Goal: Check status: Check status

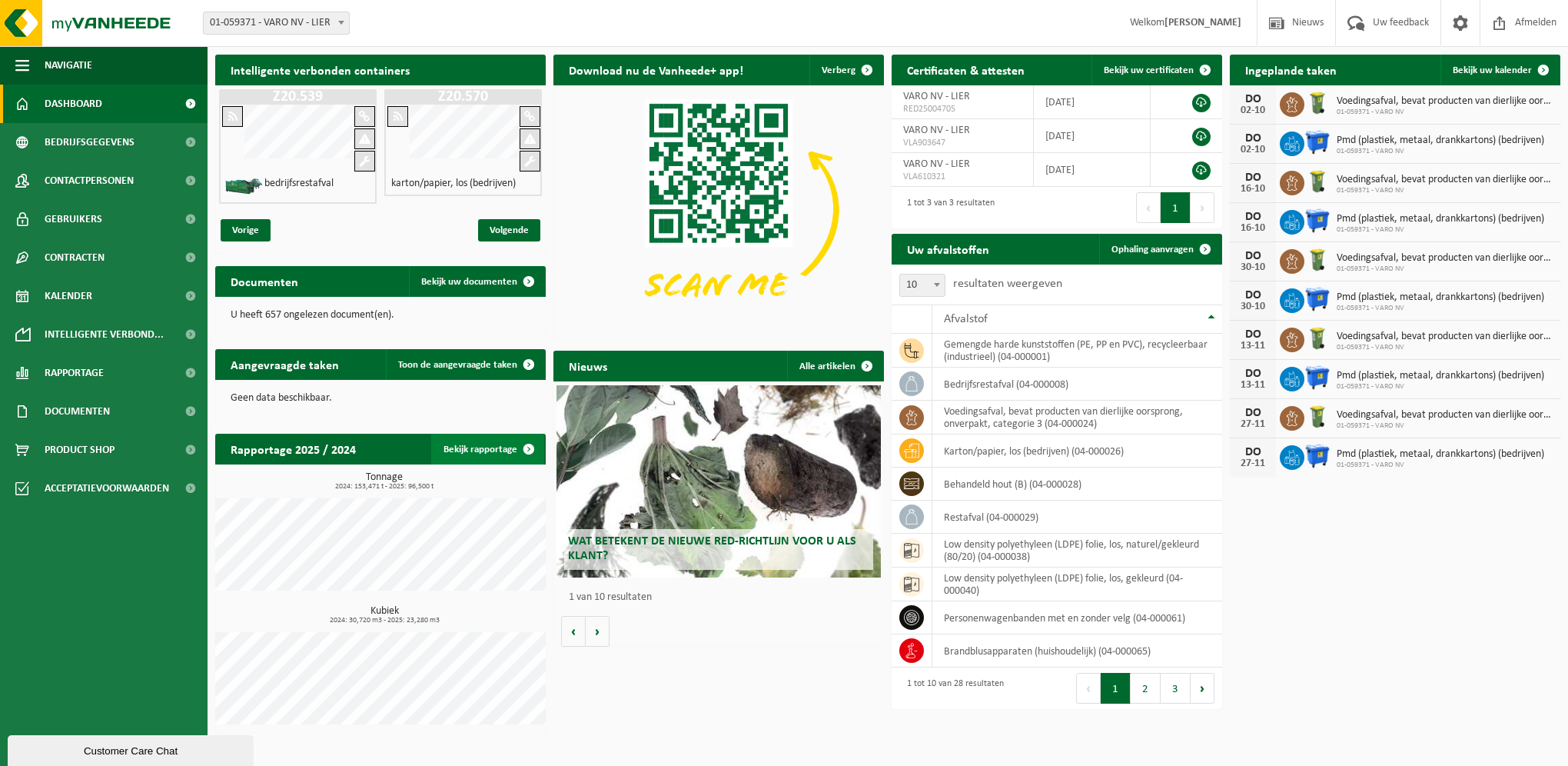
click at [502, 447] on link "Bekijk rapportage" at bounding box center [487, 449] width 113 height 31
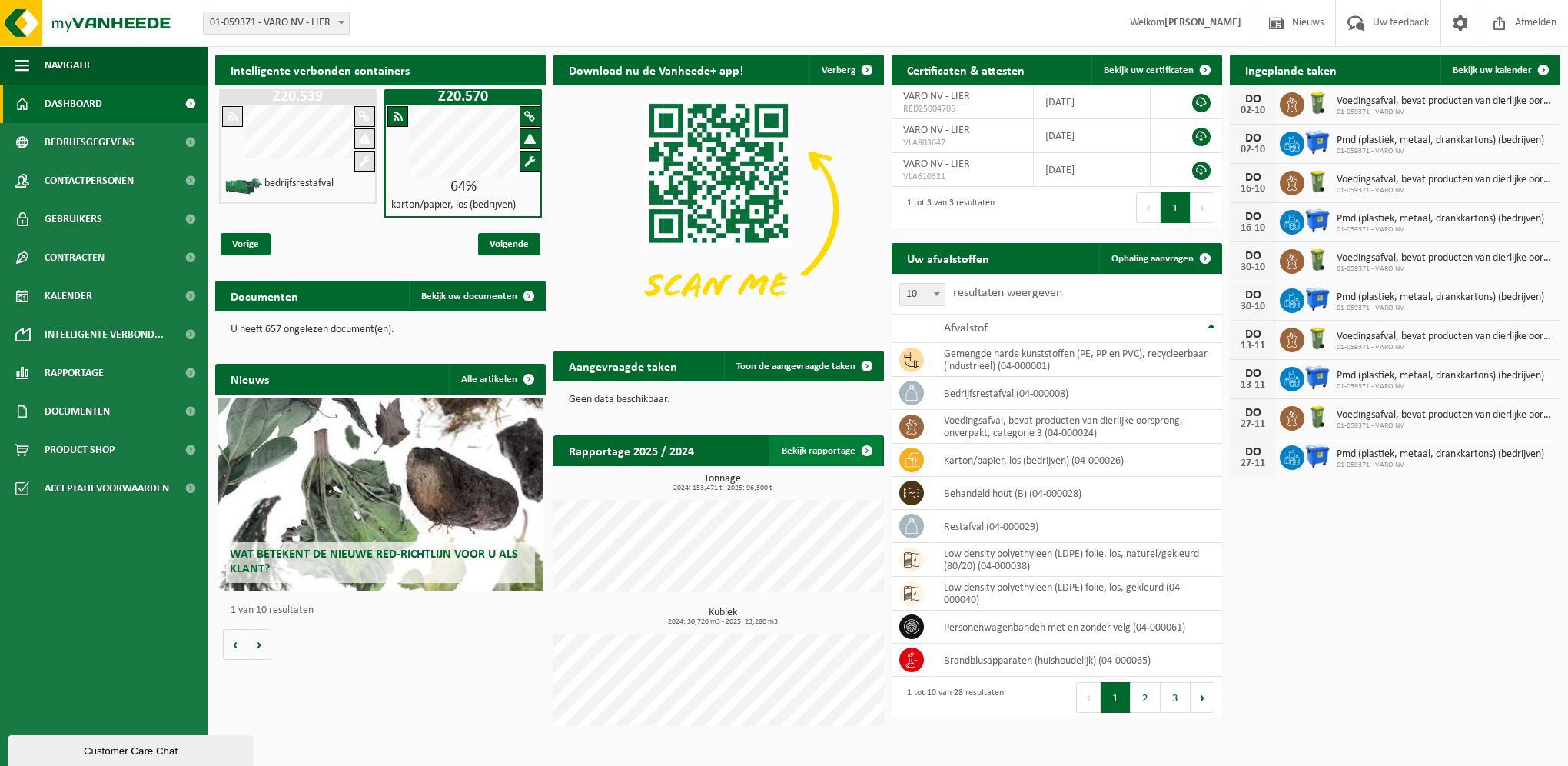
click at [863, 457] on span at bounding box center [867, 451] width 31 height 31
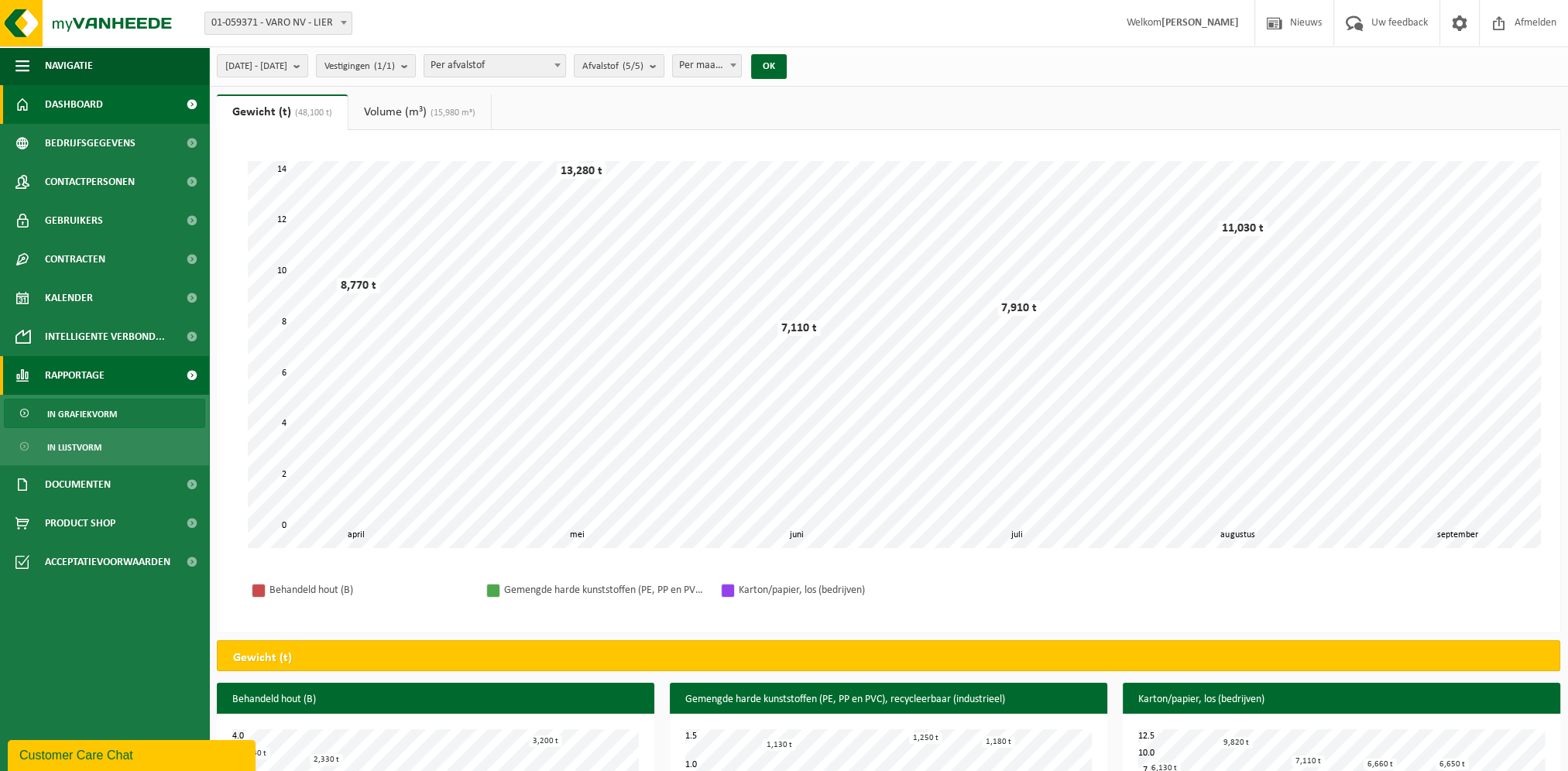
click at [152, 118] on link "Dashboard" at bounding box center [104, 105] width 209 height 39
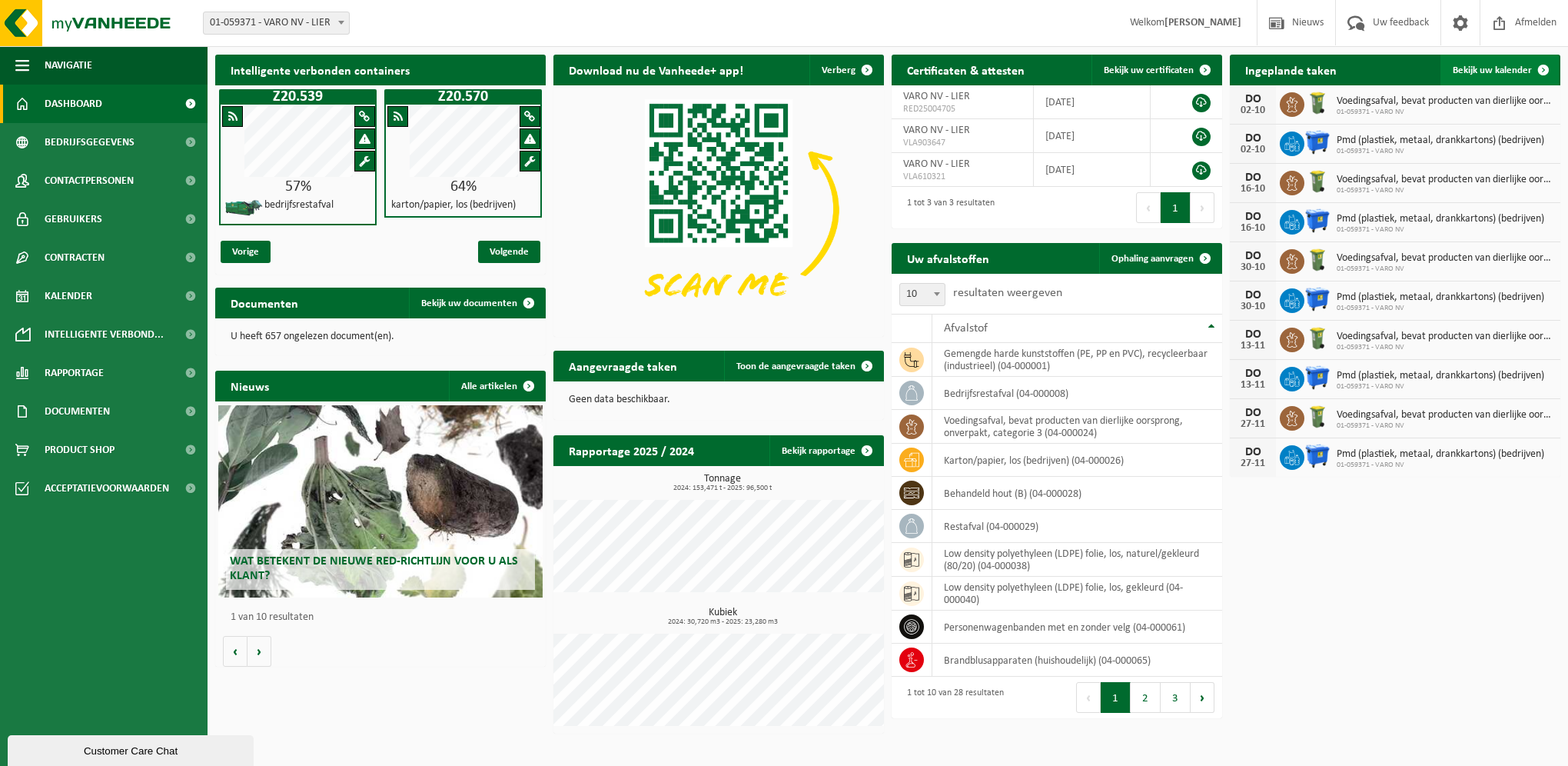
click at [1485, 68] on span "Bekijk uw kalender" at bounding box center [1492, 70] width 79 height 10
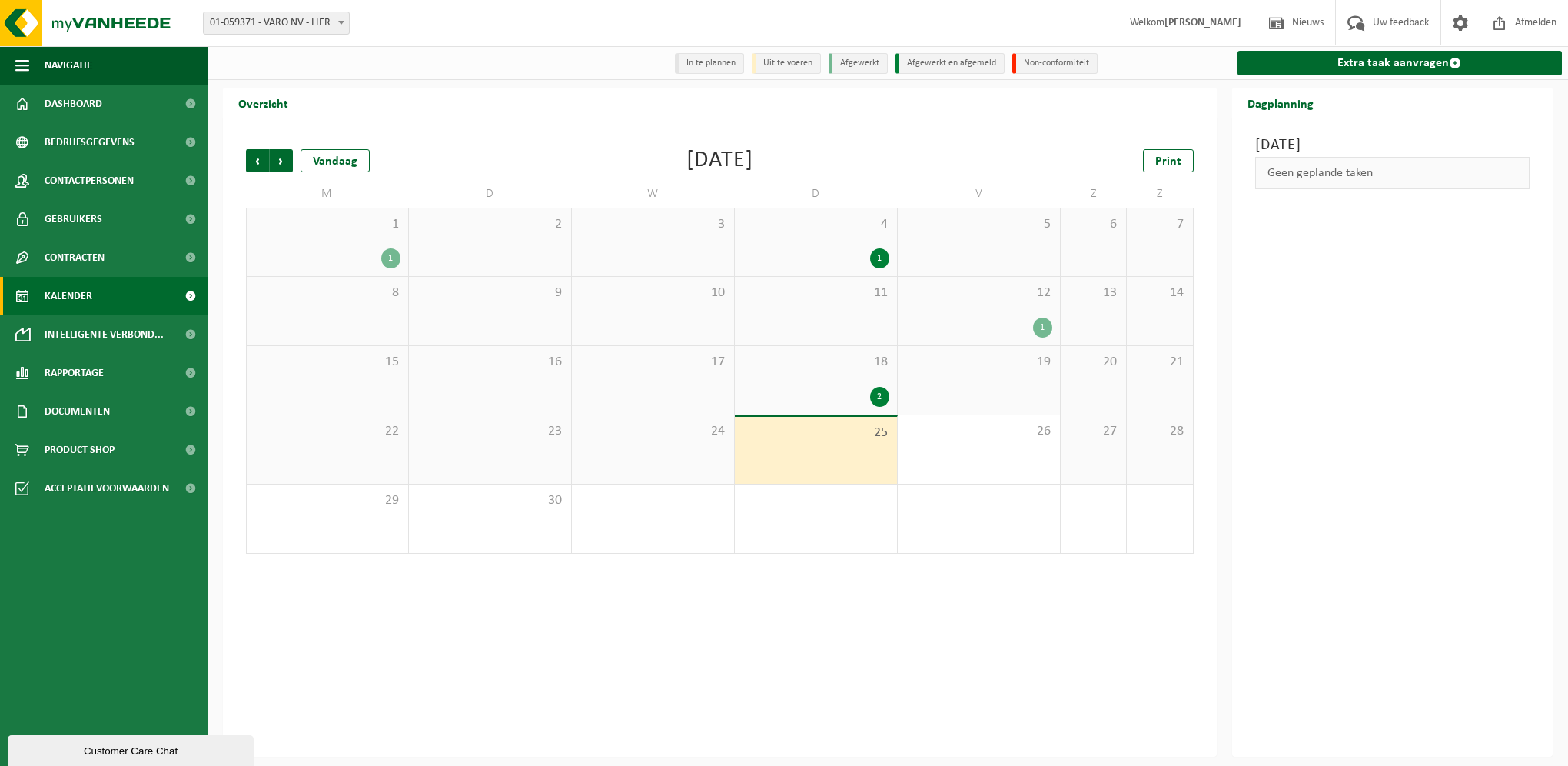
click at [370, 253] on div "1" at bounding box center [327, 258] width 146 height 20
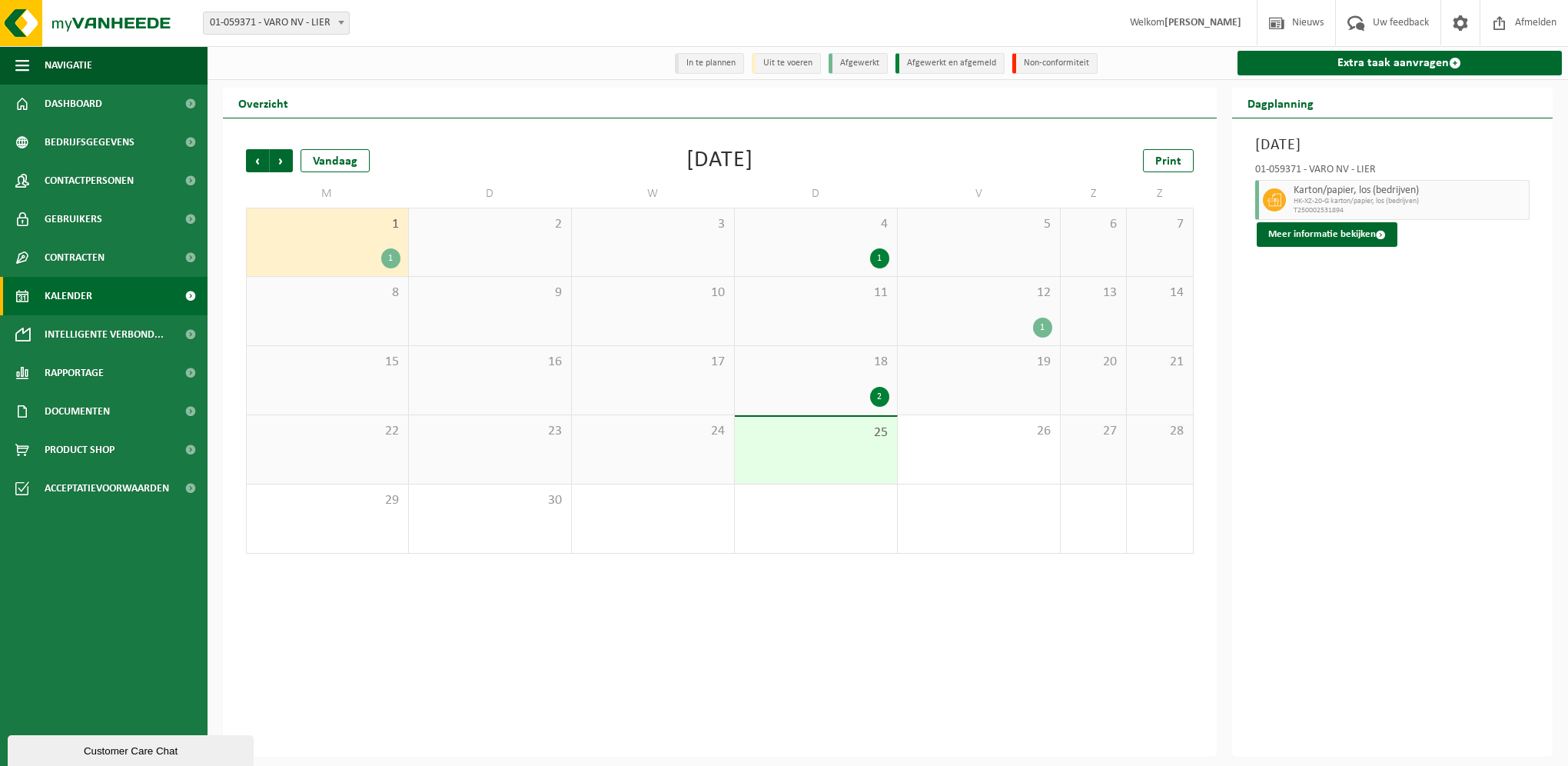
click at [843, 242] on div "4 1" at bounding box center [815, 242] width 162 height 68
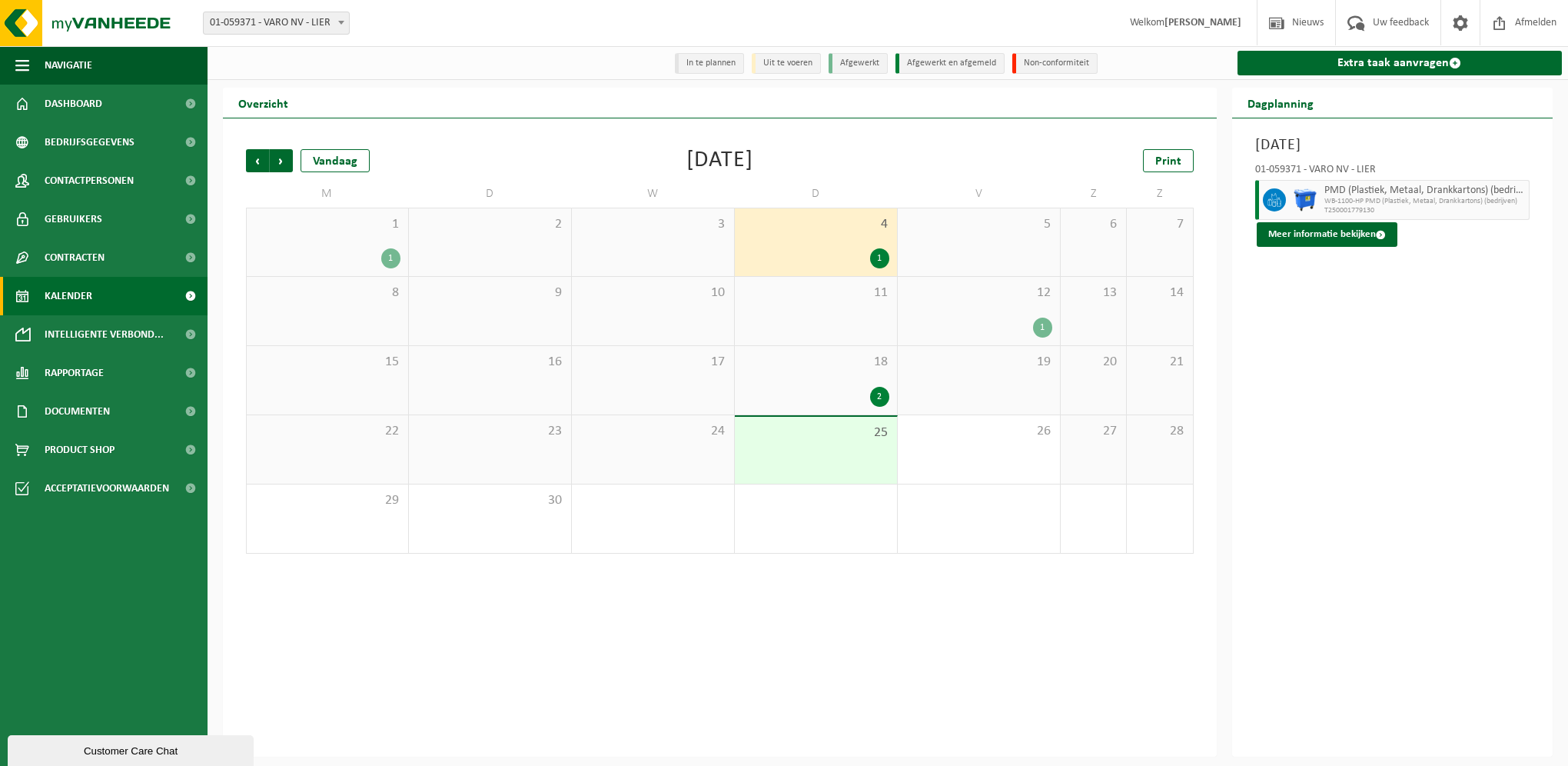
click at [1030, 310] on div "12 1" at bounding box center [978, 311] width 162 height 69
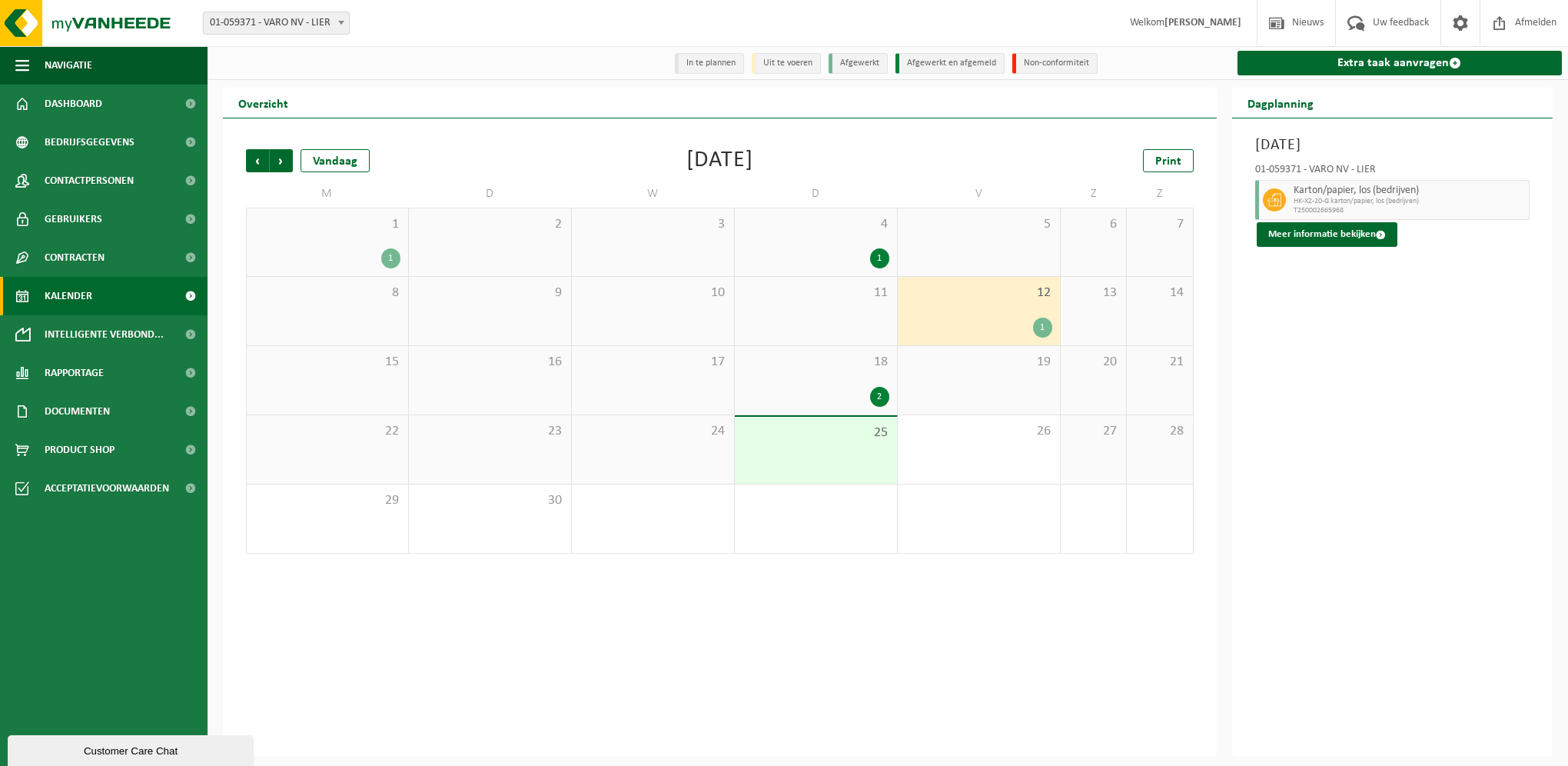
click at [849, 374] on div "18 2" at bounding box center [815, 380] width 162 height 69
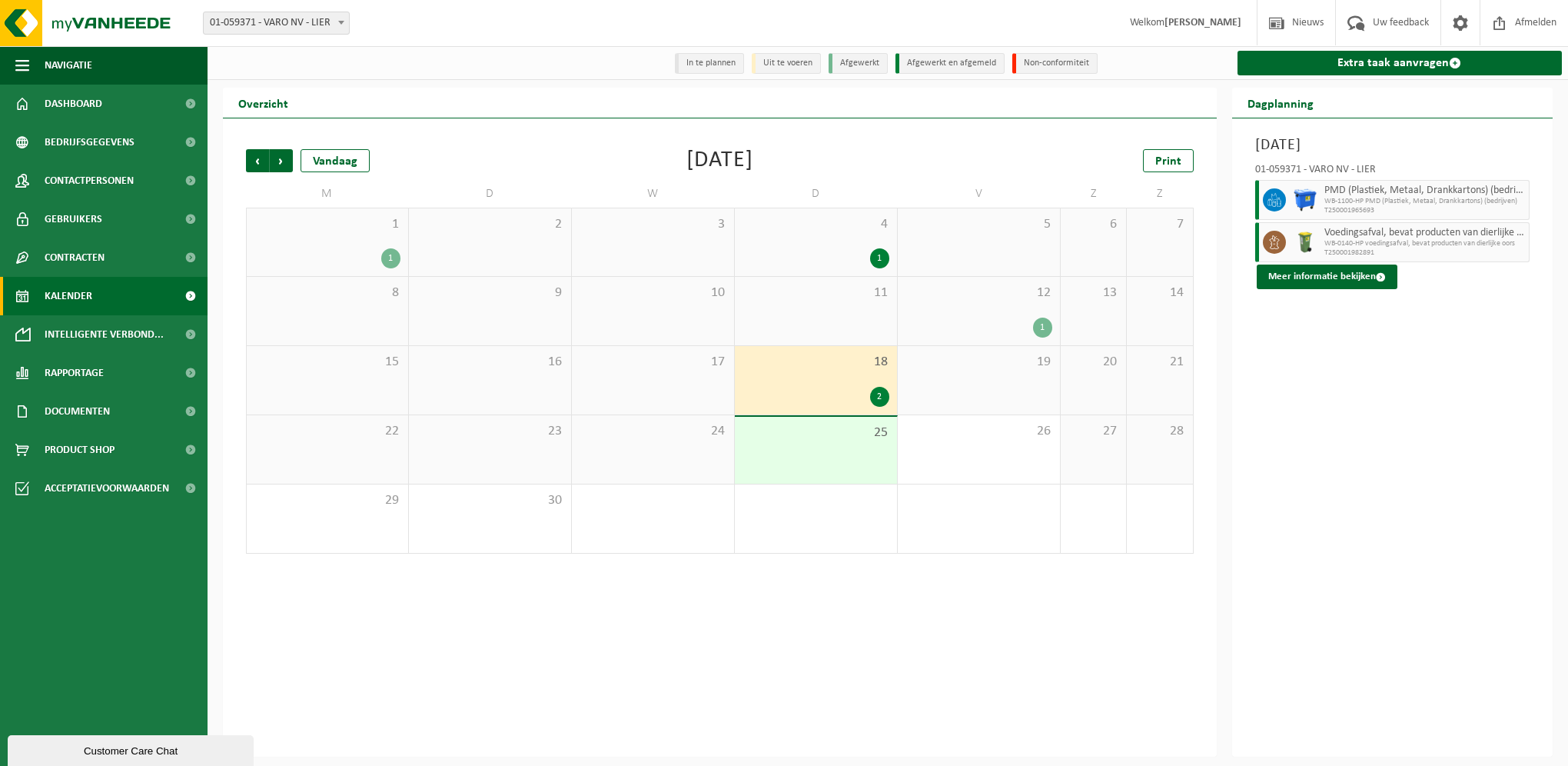
click at [996, 322] on div "1" at bounding box center [978, 327] width 147 height 20
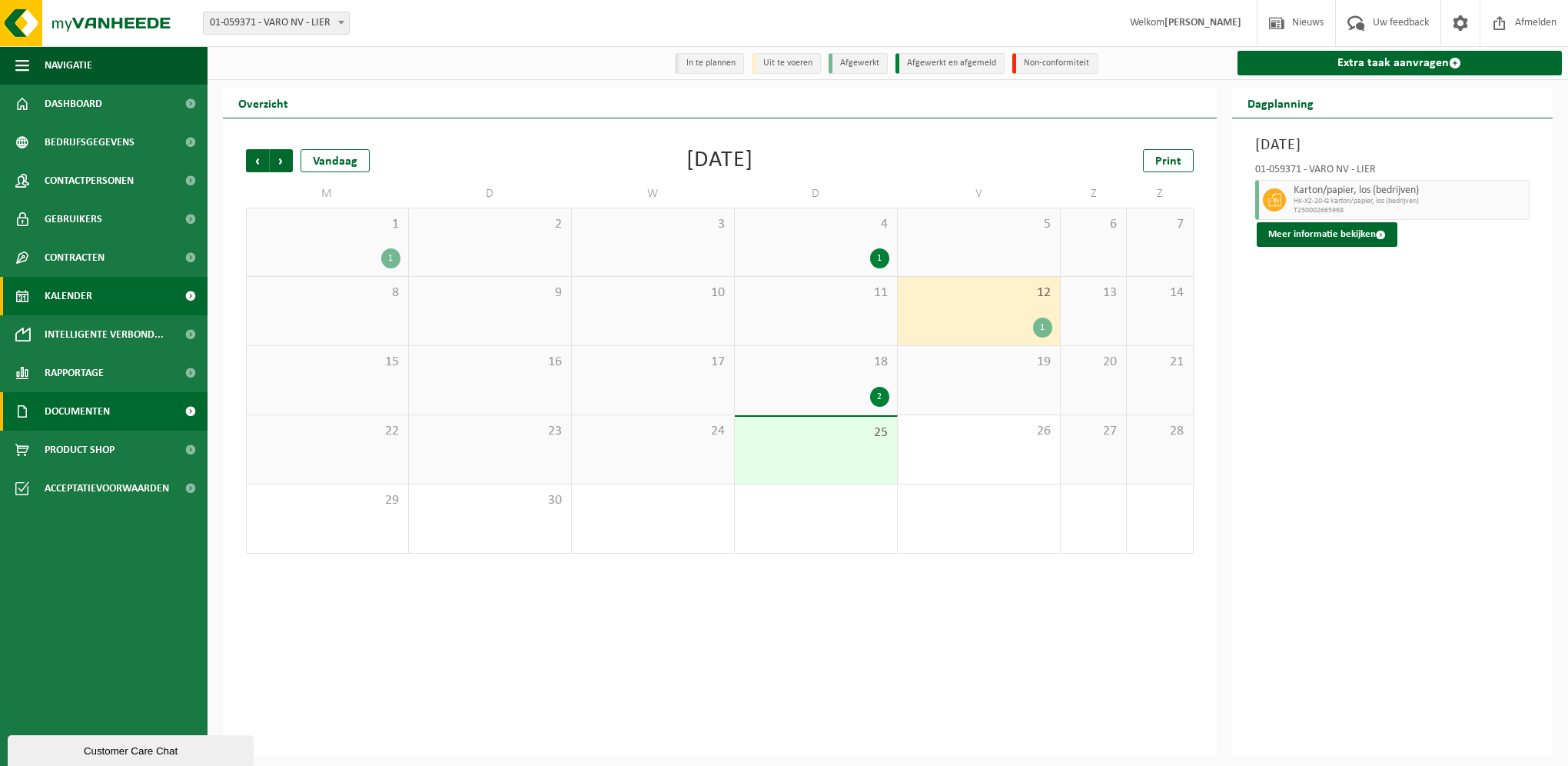
click at [107, 413] on span "Documenten" at bounding box center [77, 411] width 65 height 39
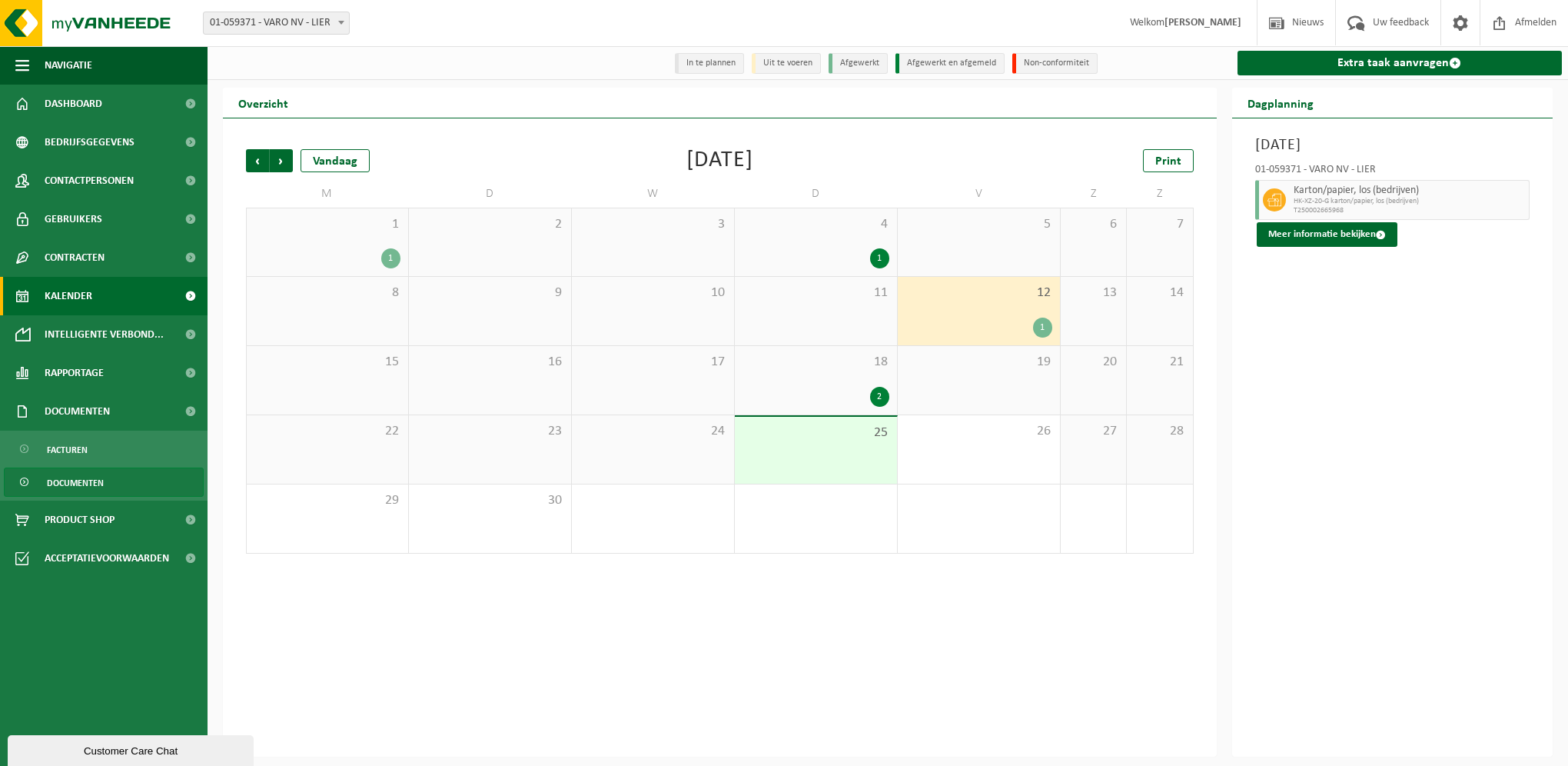
click at [80, 478] on span "Documenten" at bounding box center [76, 482] width 57 height 29
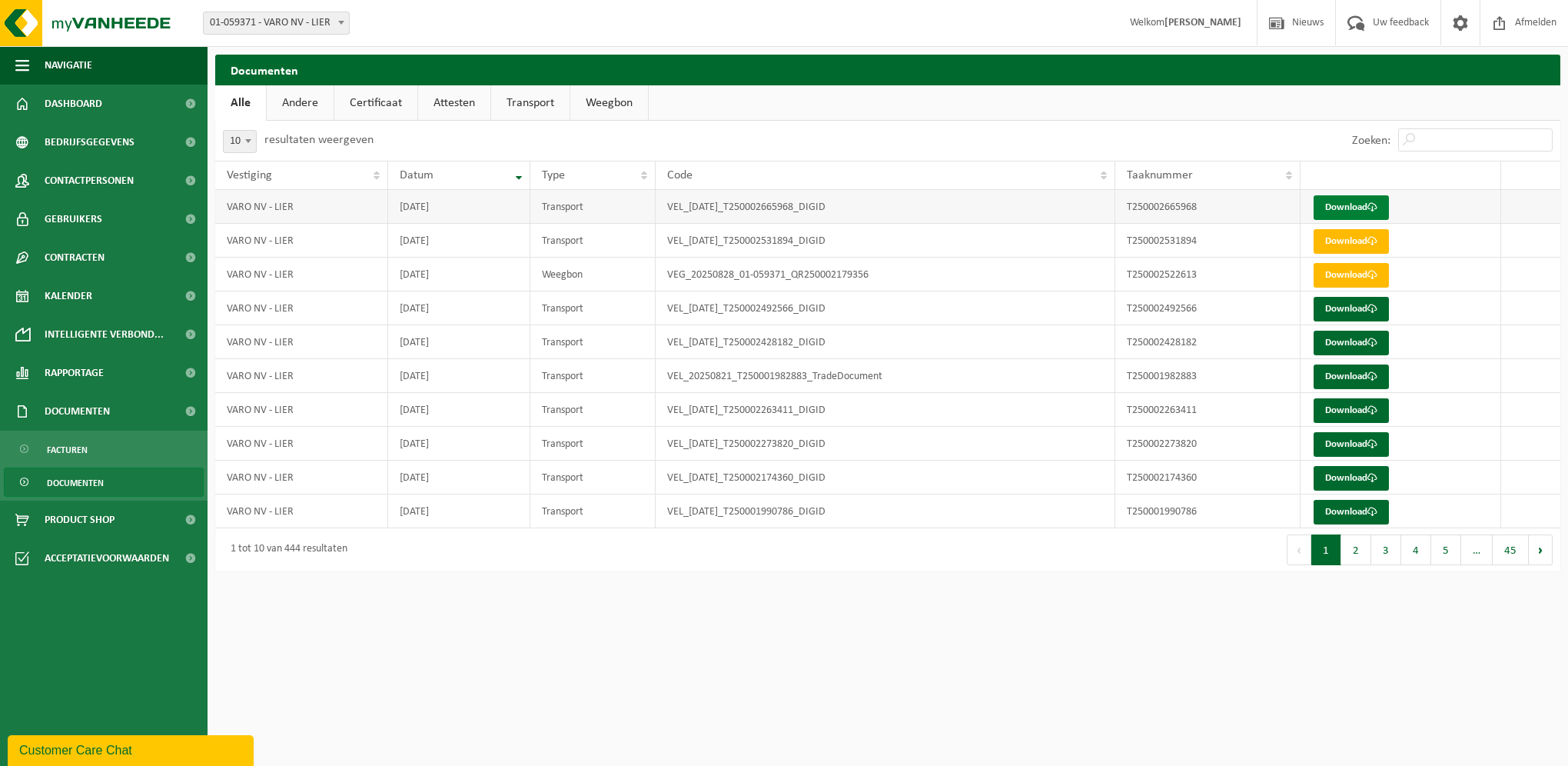
click at [1378, 212] on span at bounding box center [1373, 207] width 10 height 10
click at [1373, 247] on link "Download" at bounding box center [1352, 241] width 76 height 24
click at [299, 106] on link "Andere" at bounding box center [300, 103] width 67 height 35
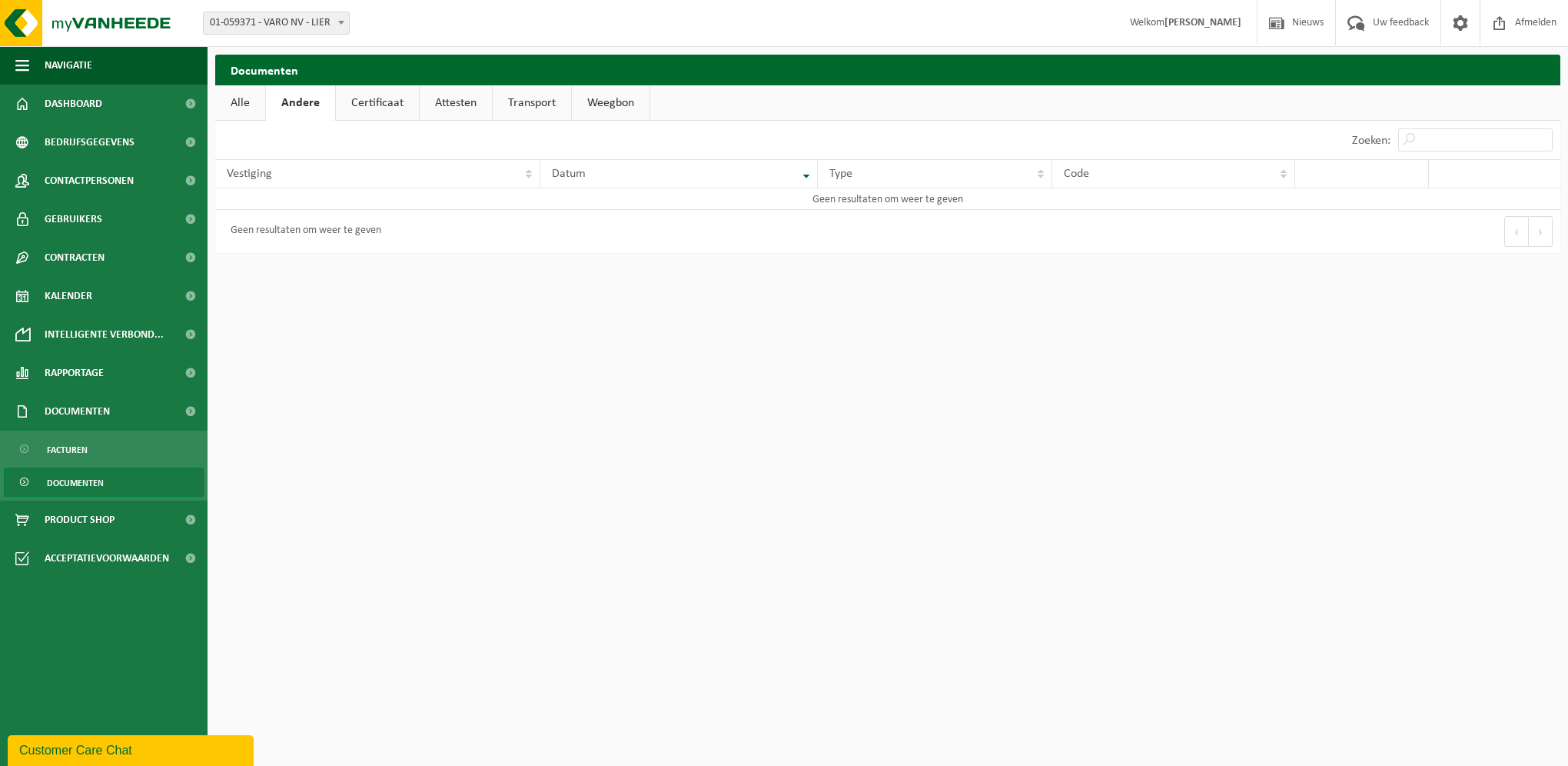
click at [364, 96] on link "Certificaat" at bounding box center [377, 103] width 83 height 35
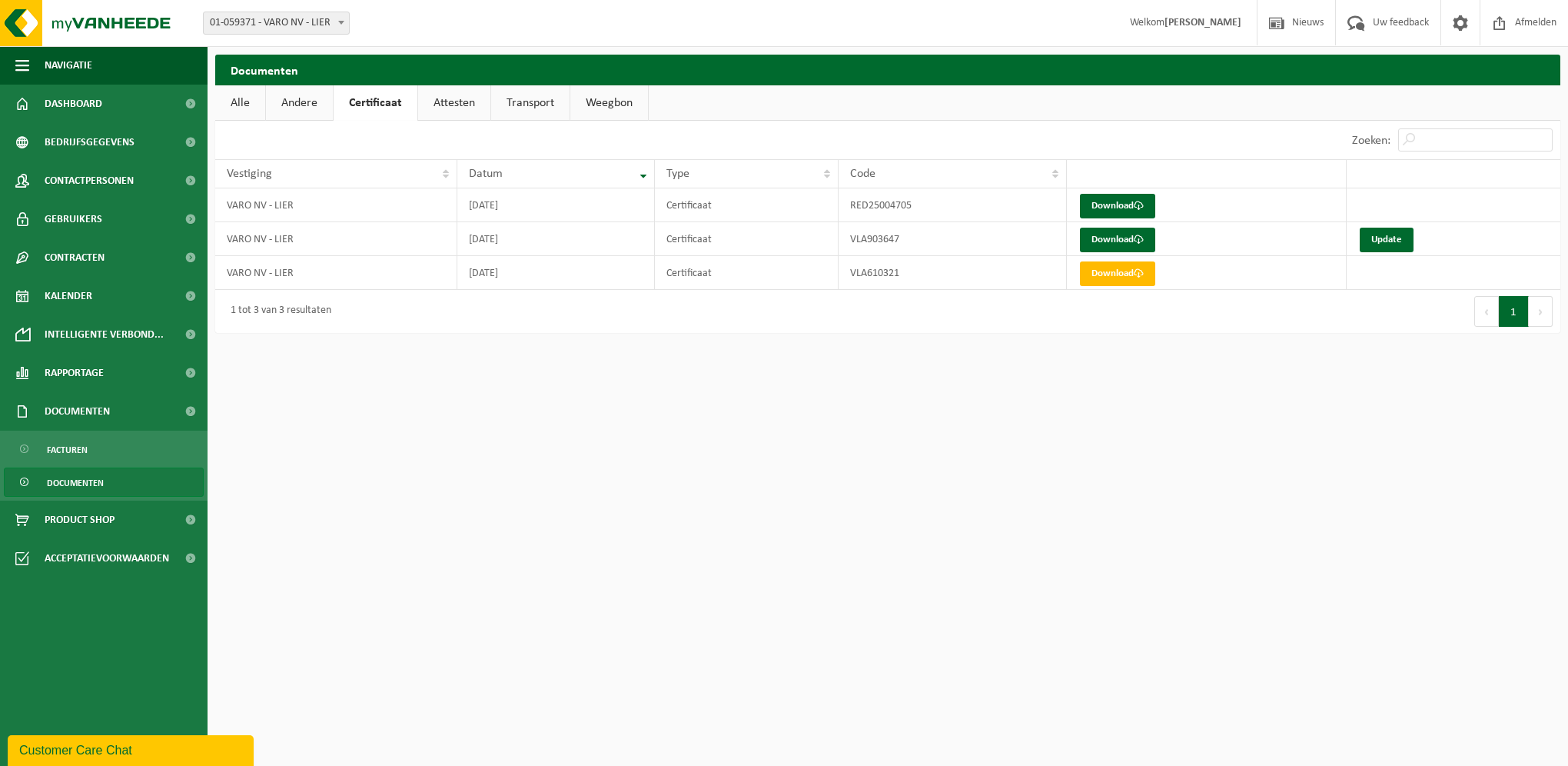
click at [456, 105] on link "Attesten" at bounding box center [454, 103] width 72 height 35
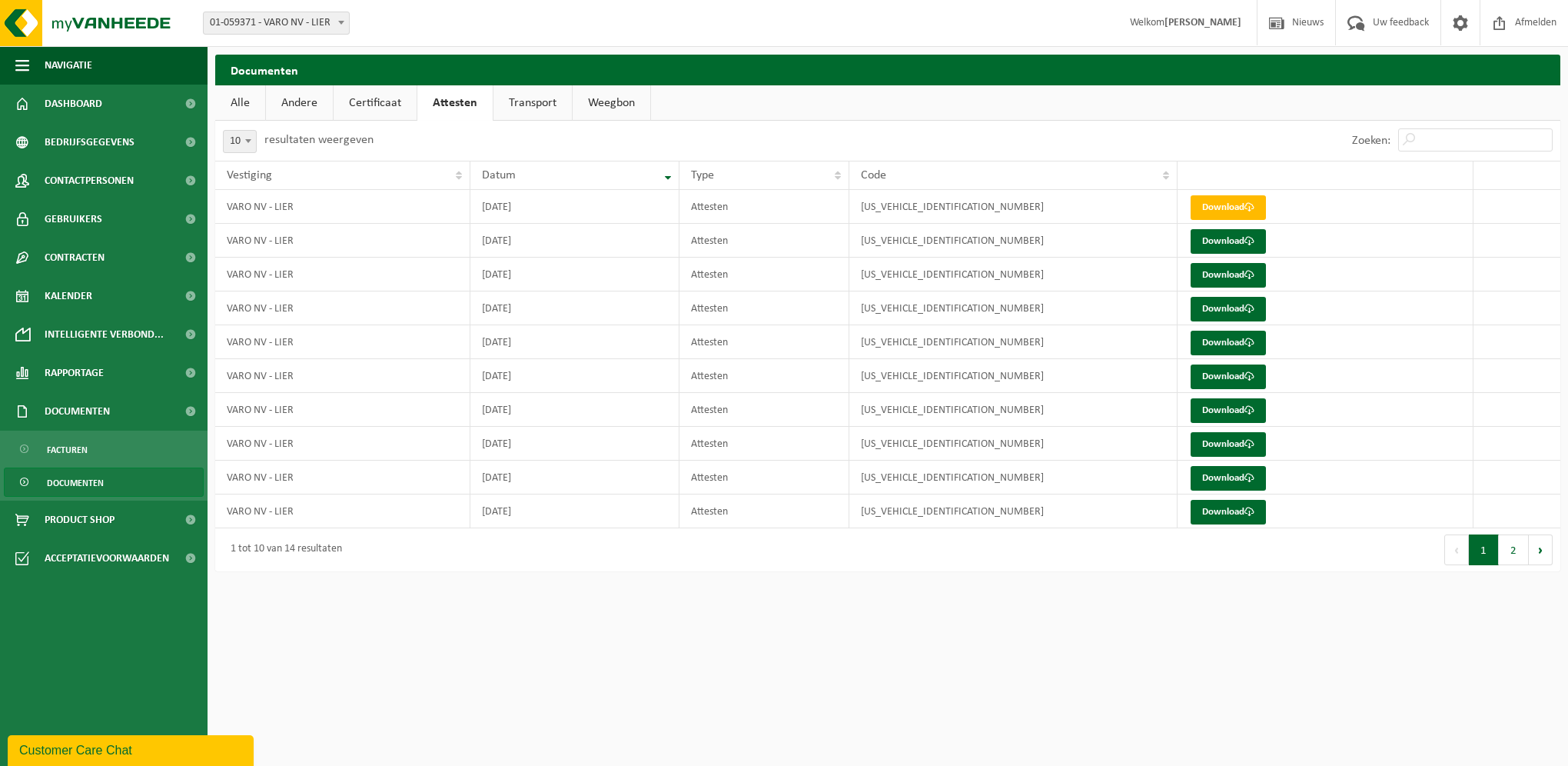
click at [529, 106] on link "Transport" at bounding box center [532, 103] width 78 height 35
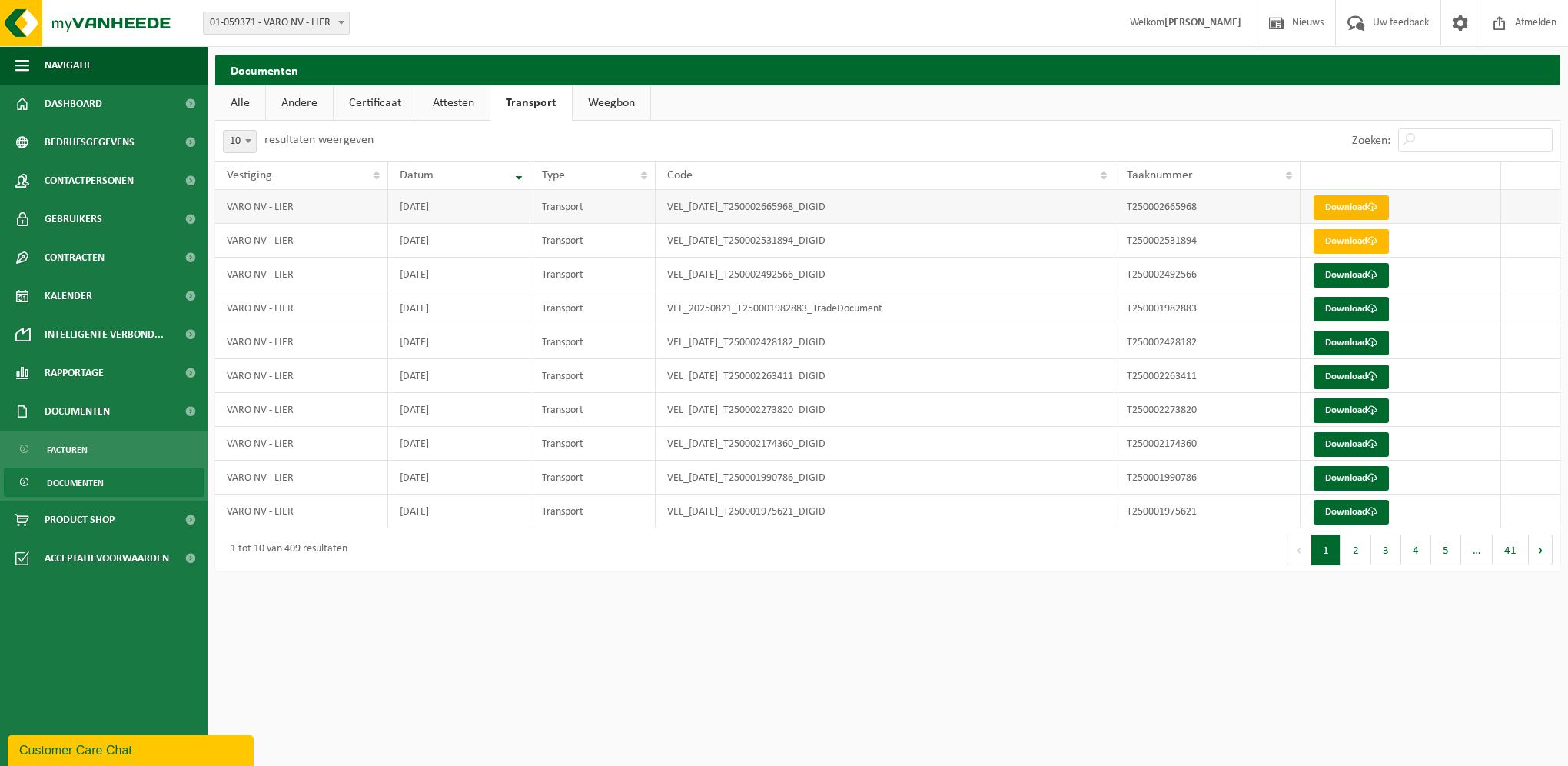
click at [1378, 206] on span at bounding box center [1373, 207] width 10 height 10
click at [616, 96] on link "Weegbon" at bounding box center [612, 103] width 78 height 35
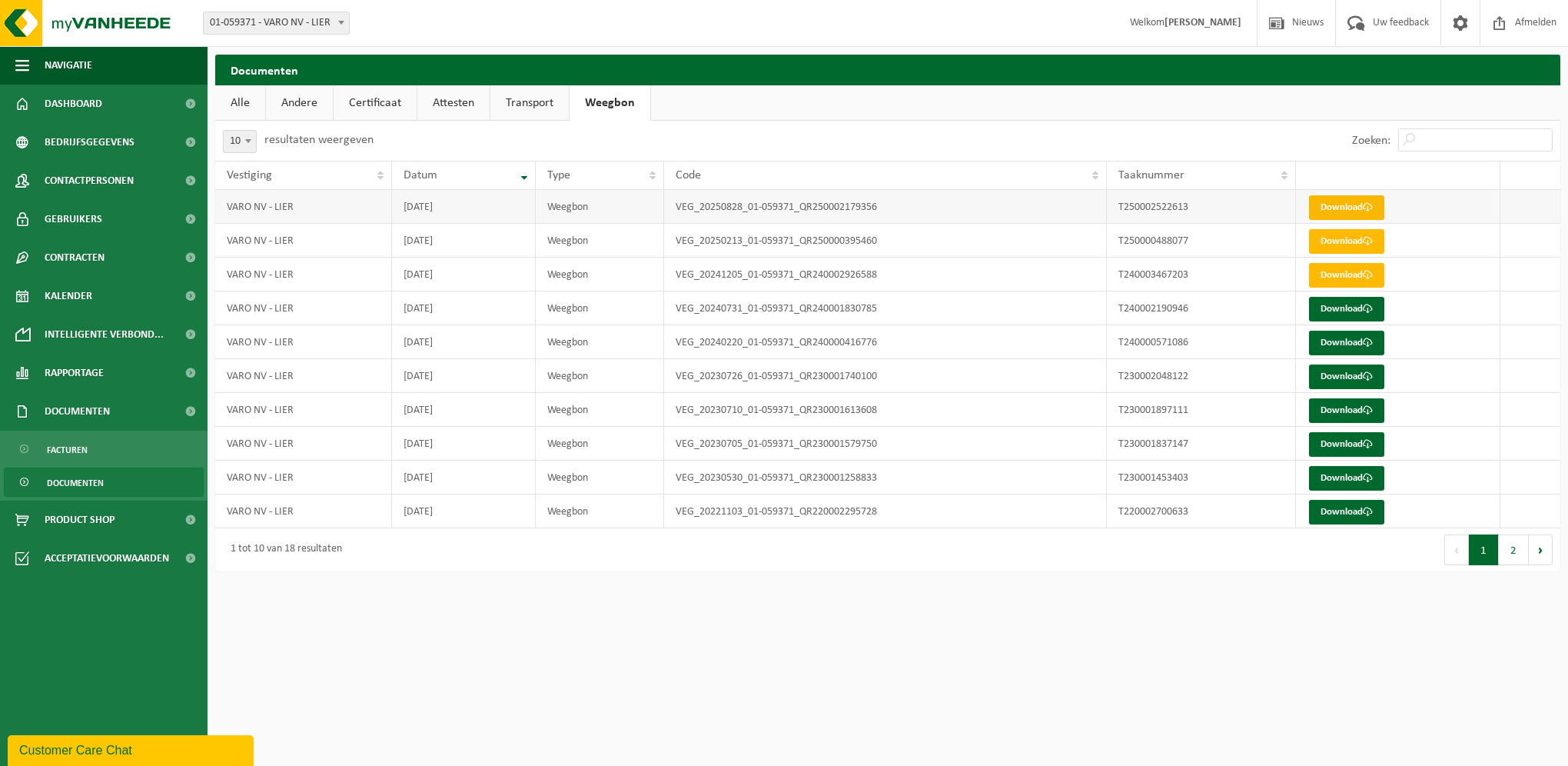
click at [1373, 212] on span at bounding box center [1368, 207] width 10 height 10
click at [138, 112] on link "Dashboard" at bounding box center [103, 104] width 207 height 39
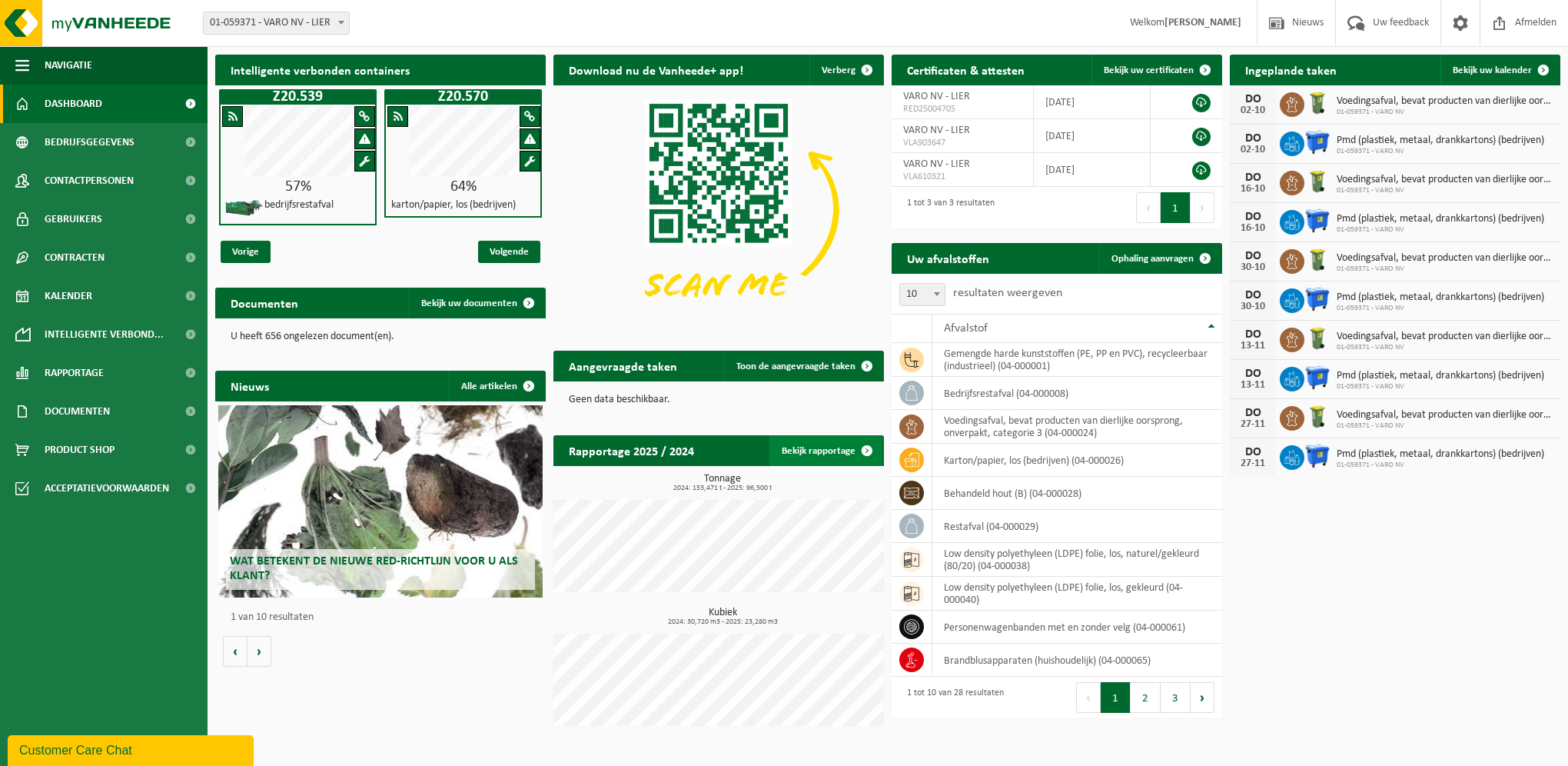
click at [815, 451] on link "Bekijk rapportage" at bounding box center [826, 451] width 113 height 31
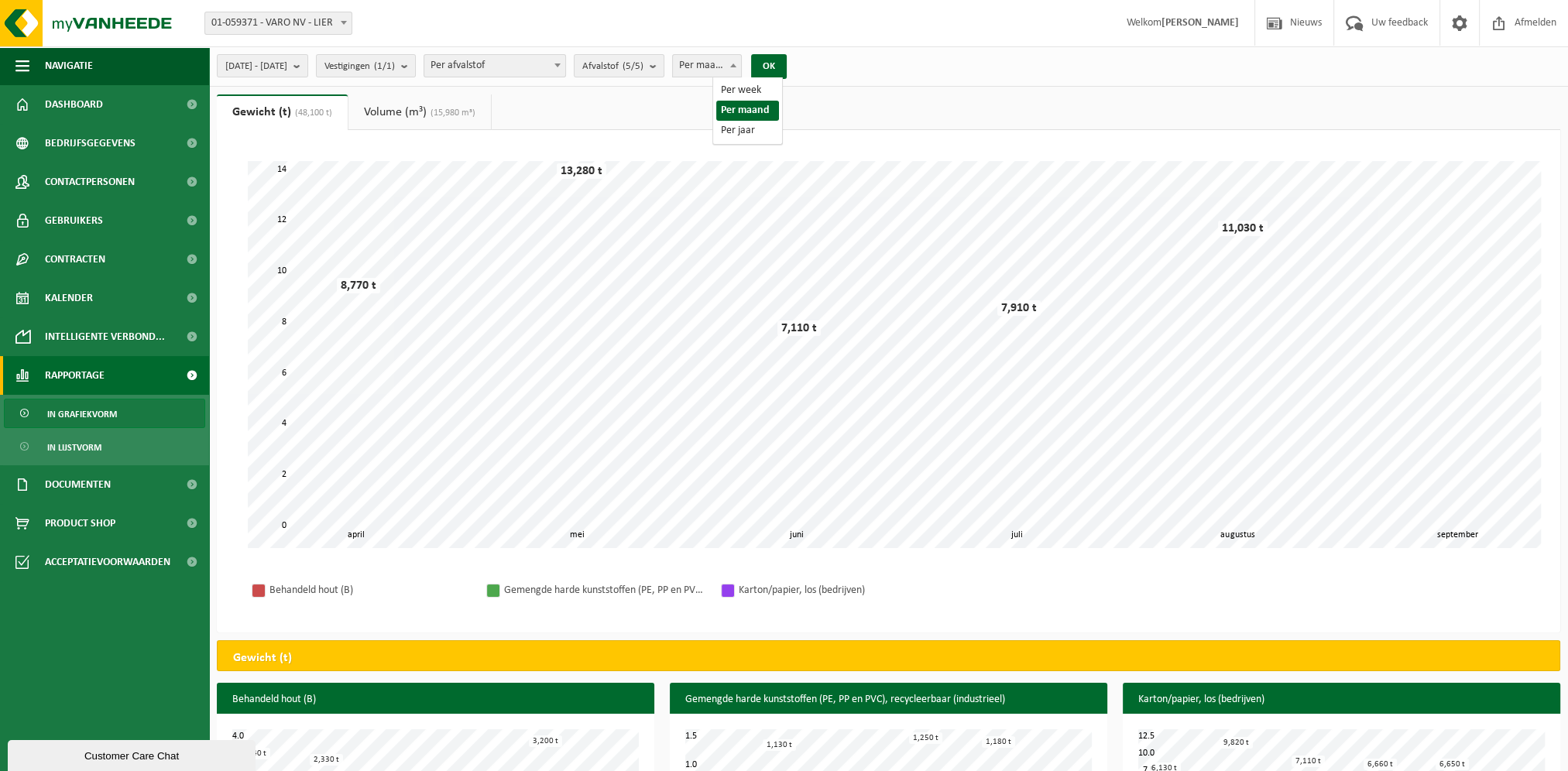
click at [742, 69] on span "Per maand" at bounding box center [707, 66] width 69 height 22
click at [643, 62] on count "(5/5)" at bounding box center [633, 66] width 21 height 10
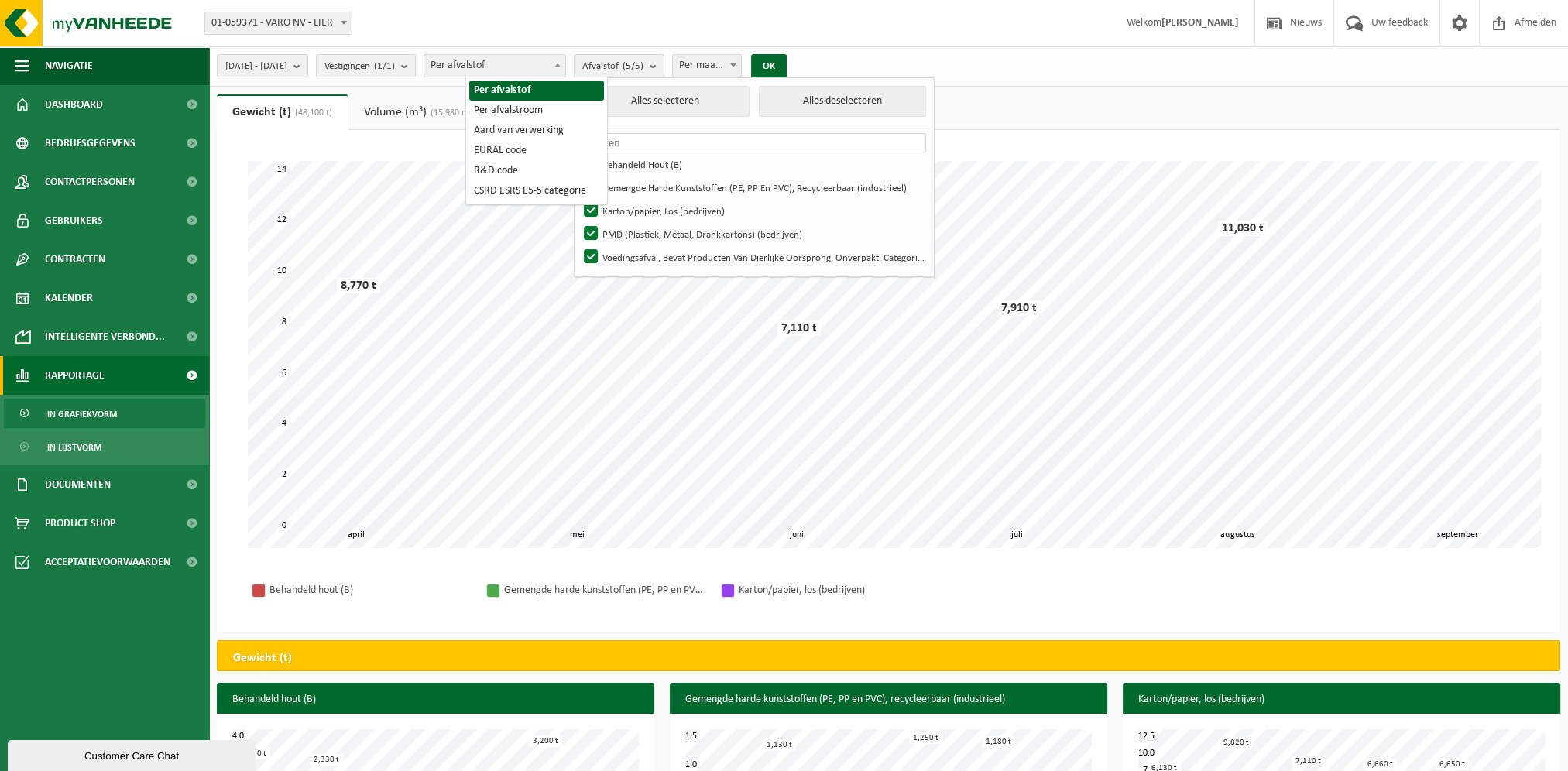
click at [563, 66] on span "Per afvalstof" at bounding box center [494, 66] width 141 height 22
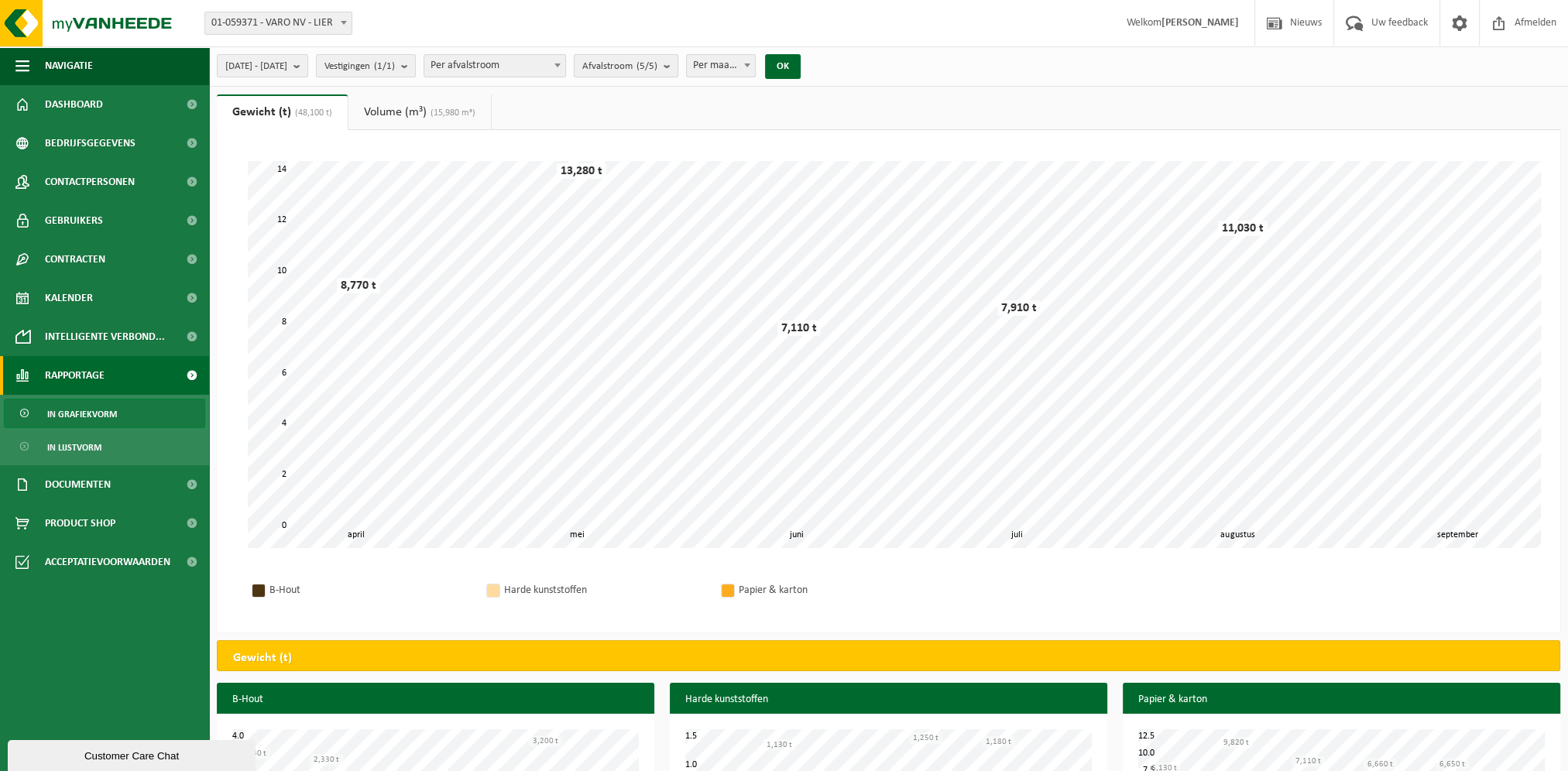
click at [678, 66] on b "submit" at bounding box center [670, 66] width 14 height 22
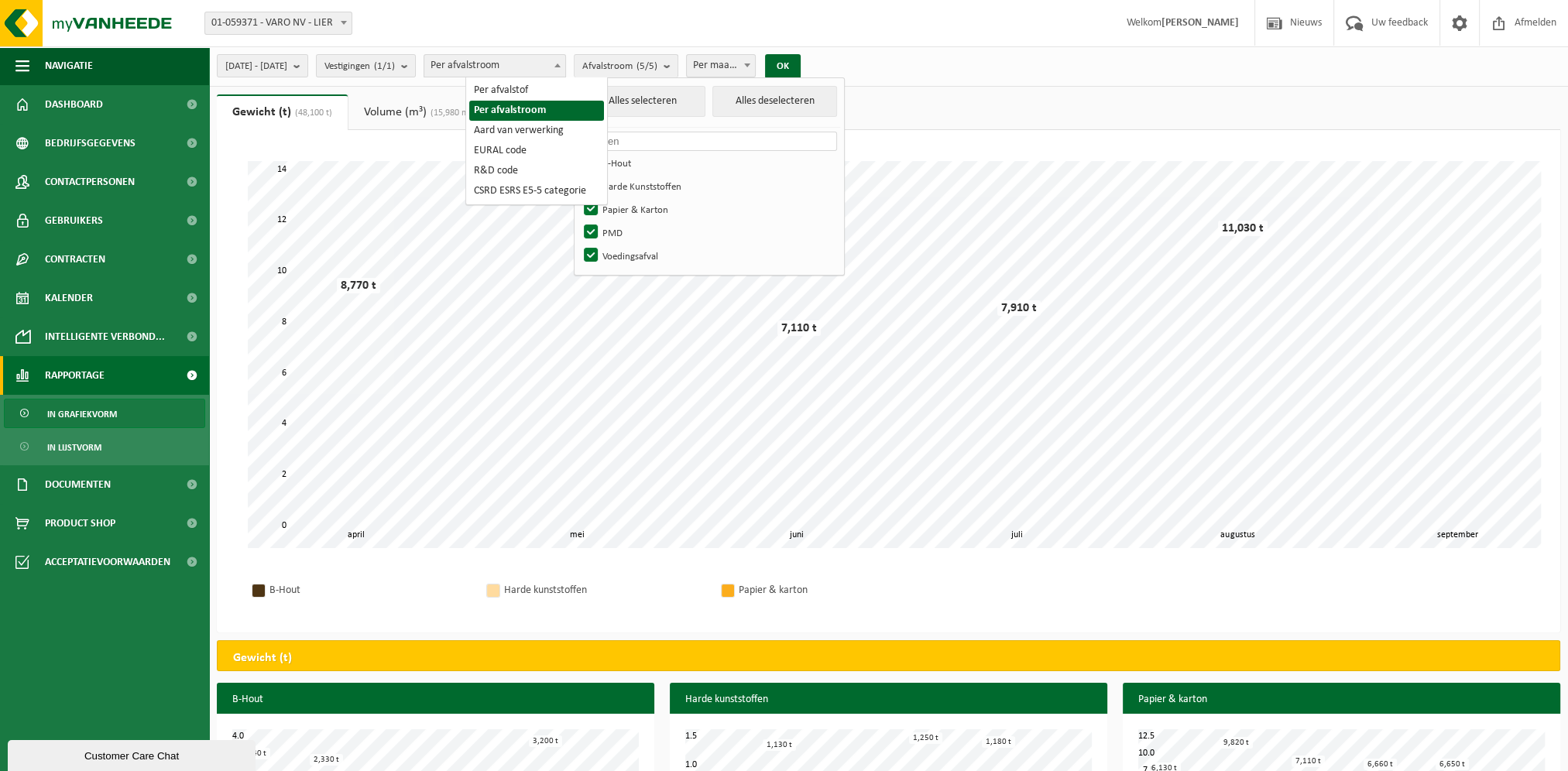
click at [520, 66] on span "Per afvalstroom" at bounding box center [494, 66] width 141 height 22
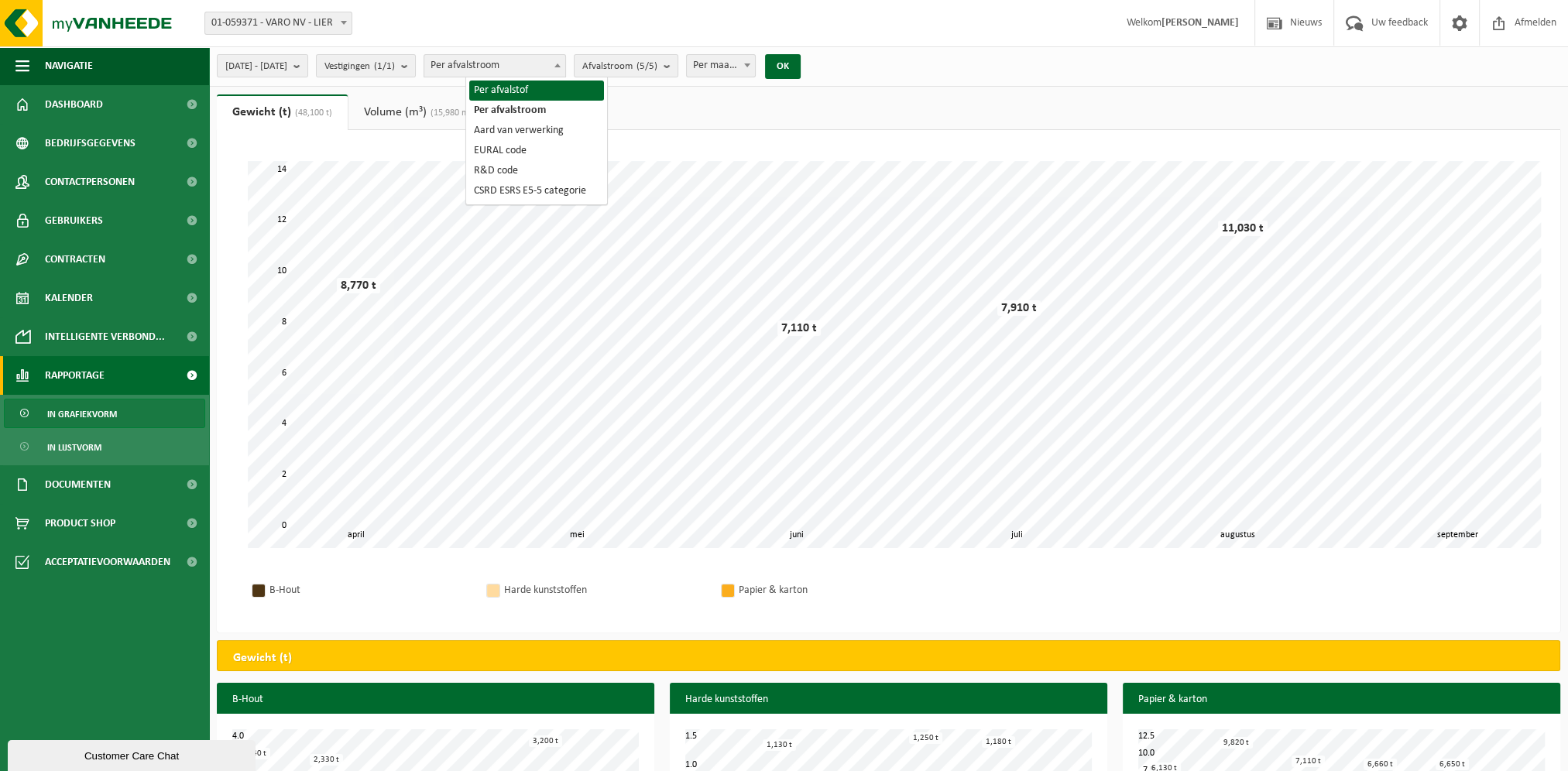
select select "1"
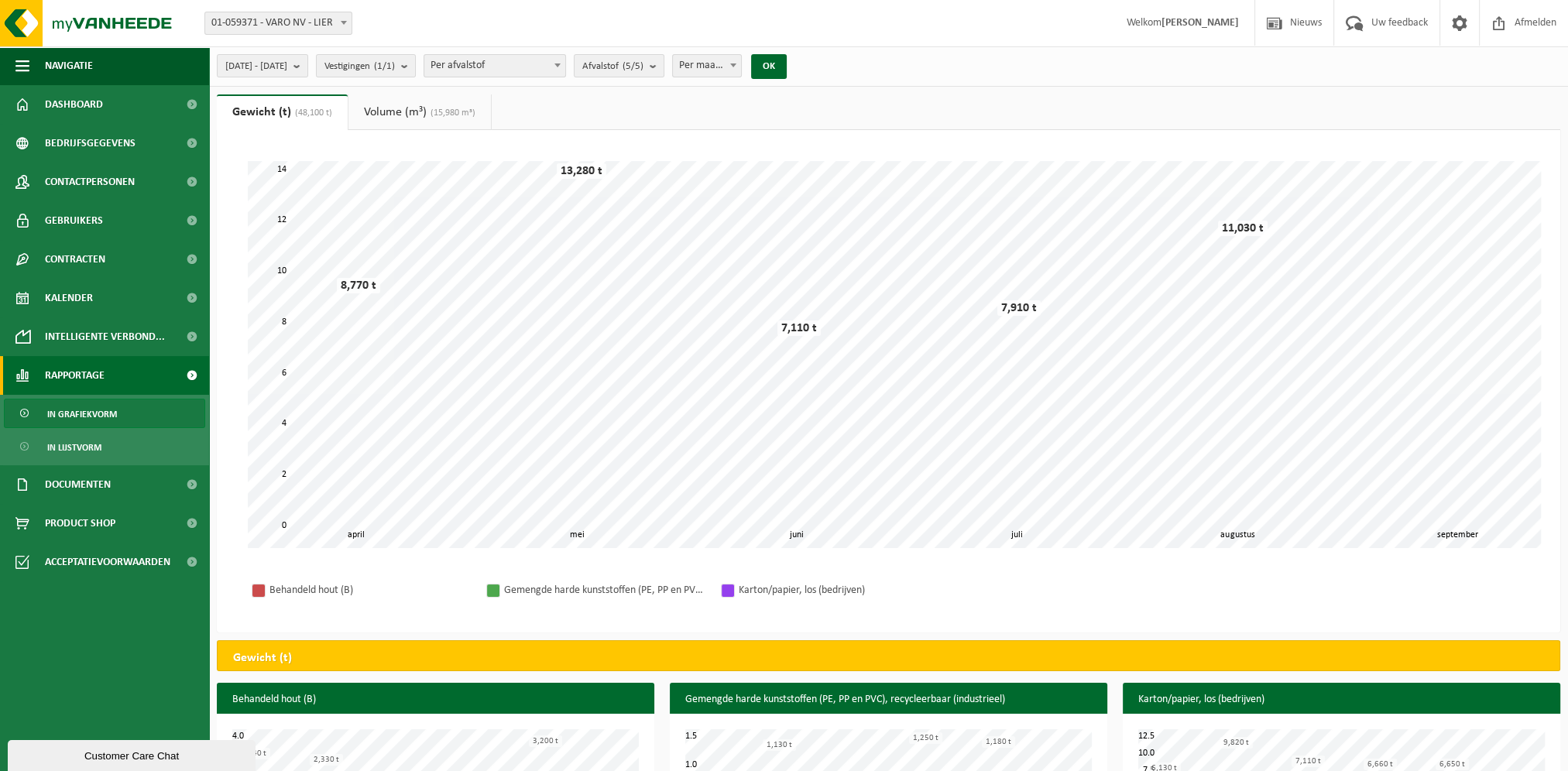
click at [741, 72] on span at bounding box center [733, 65] width 15 height 20
select select "3"
click at [787, 65] on button "OK" at bounding box center [769, 66] width 35 height 24
click at [308, 65] on button "[DATE] - [DATE]" at bounding box center [263, 65] width 91 height 23
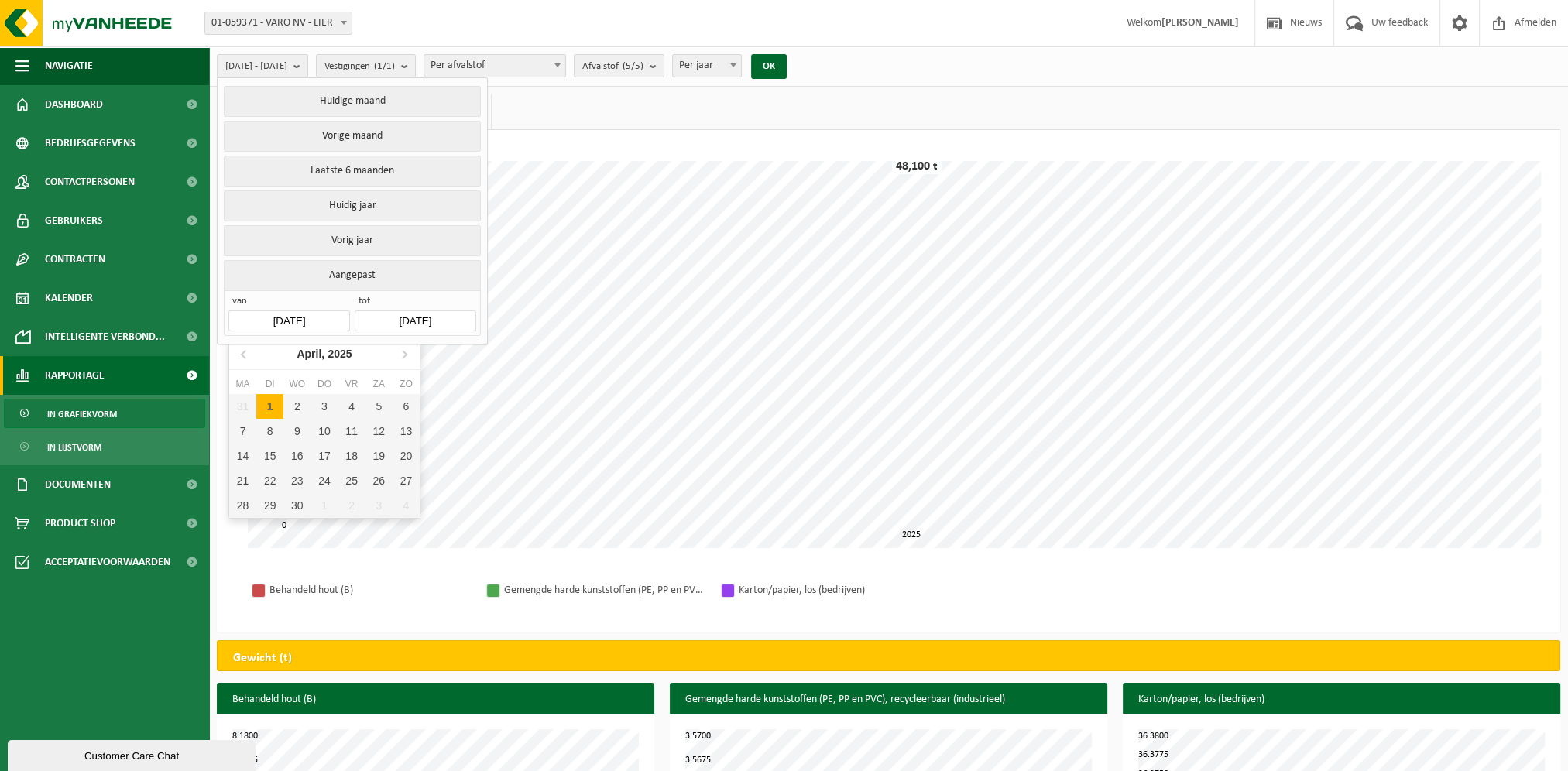
click at [325, 312] on input "[DATE]" at bounding box center [288, 320] width 121 height 21
click at [248, 359] on icon at bounding box center [244, 353] width 24 height 24
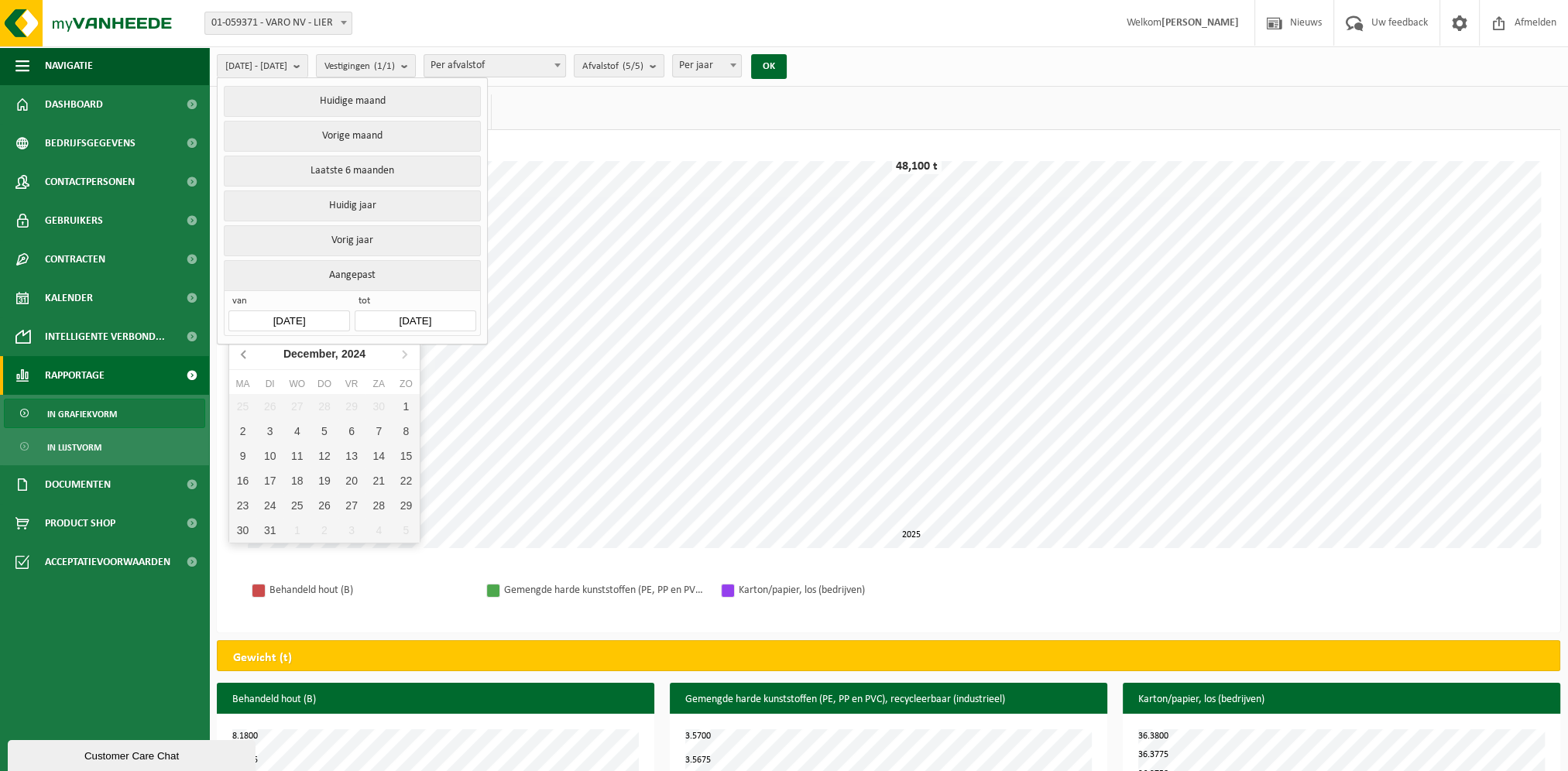
click at [248, 359] on icon at bounding box center [244, 353] width 24 height 24
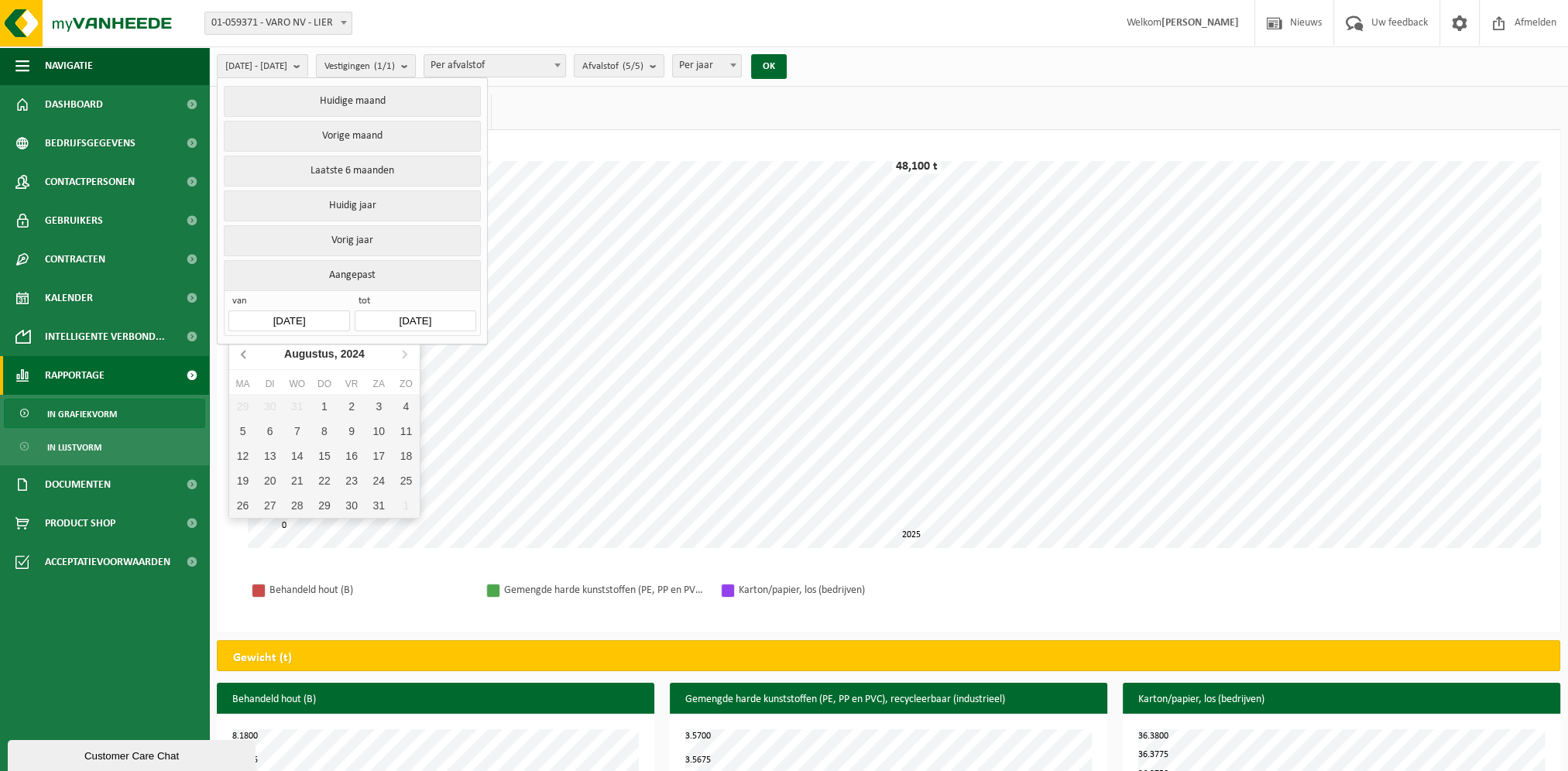
click at [248, 359] on icon at bounding box center [244, 353] width 24 height 24
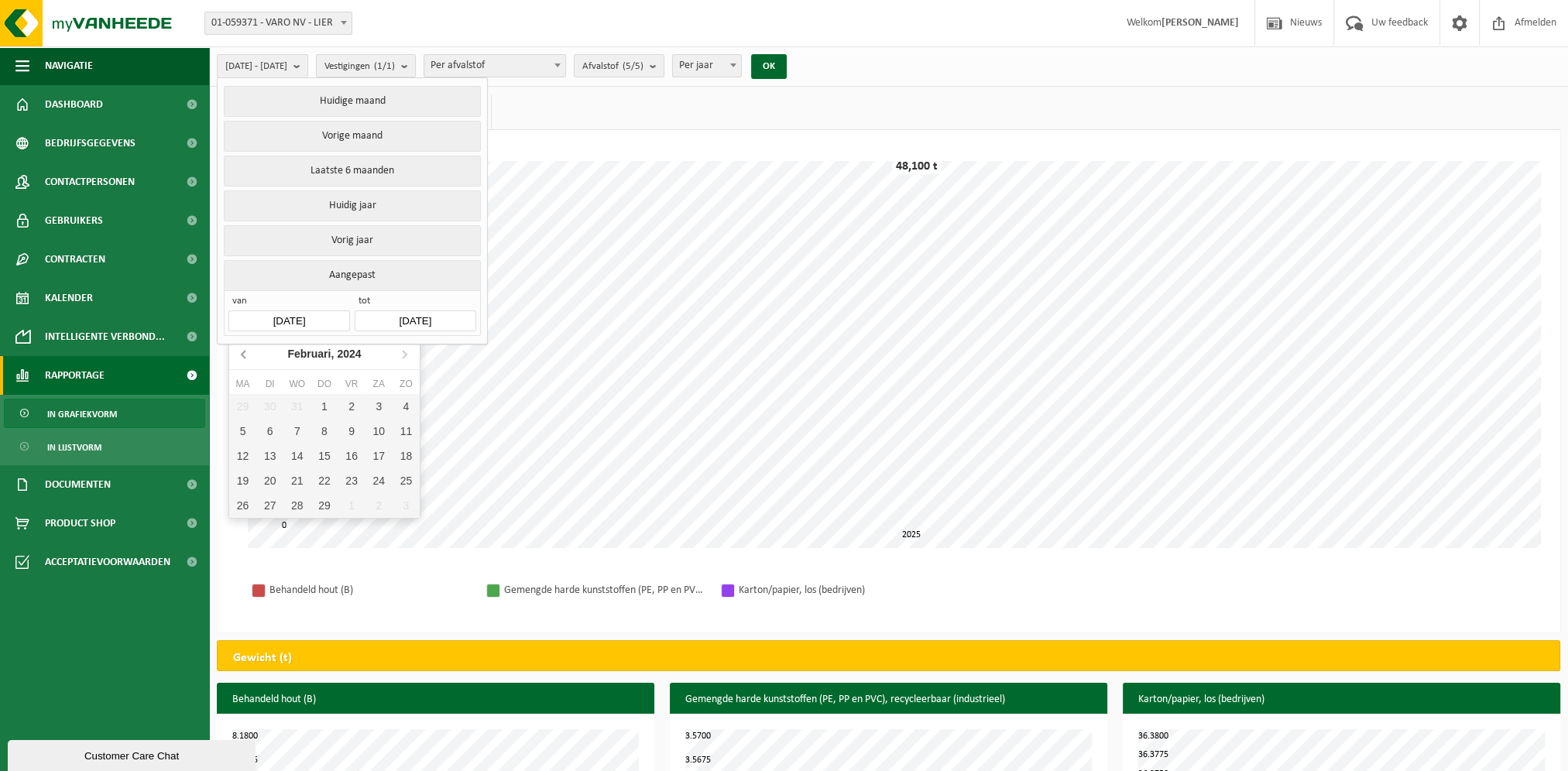
click at [248, 359] on icon at bounding box center [244, 353] width 24 height 24
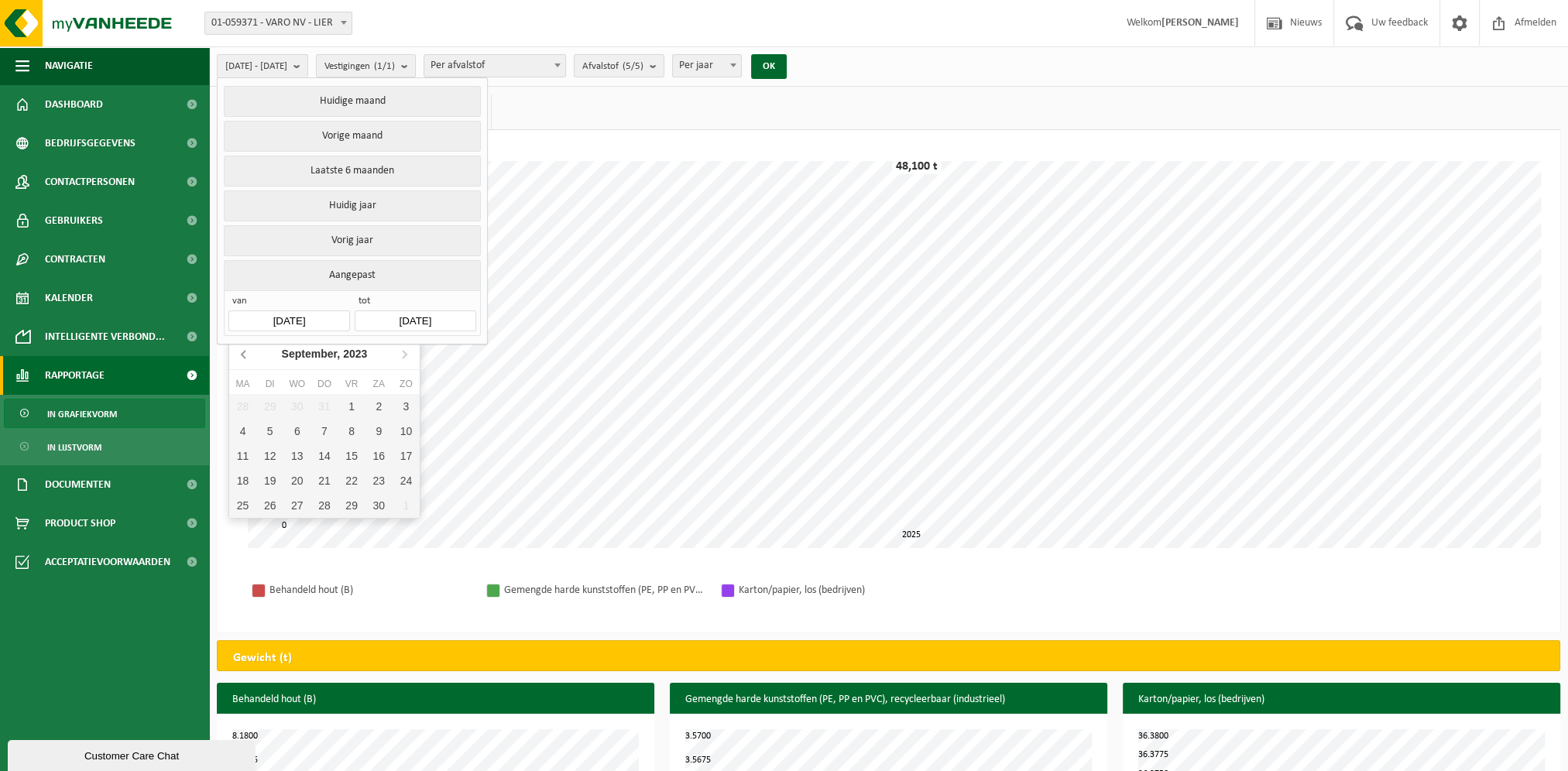
click at [248, 359] on icon at bounding box center [244, 353] width 24 height 24
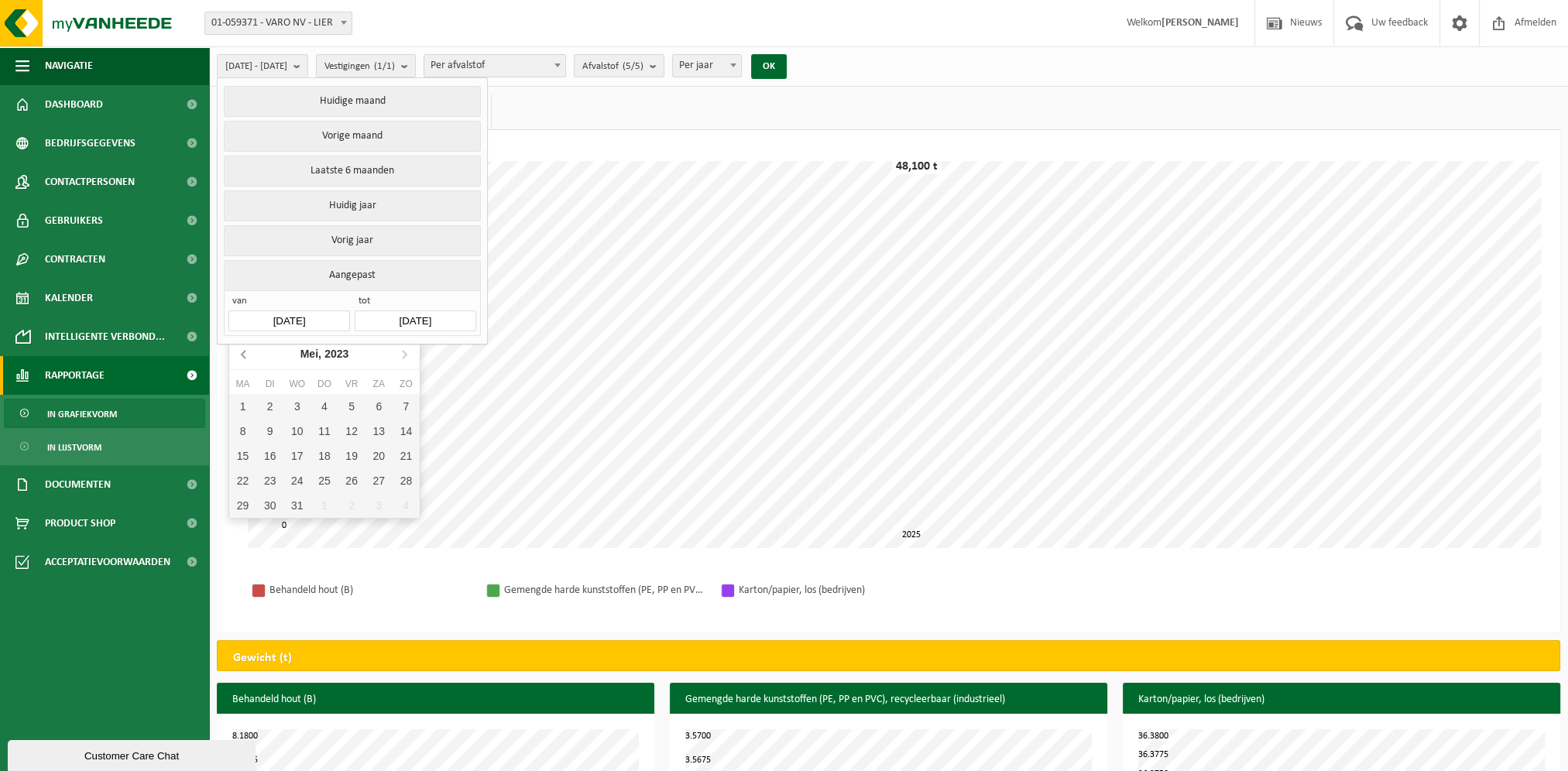
click at [248, 359] on icon at bounding box center [244, 353] width 24 height 24
click at [414, 405] on div "1" at bounding box center [406, 405] width 27 height 24
type input "[DATE]"
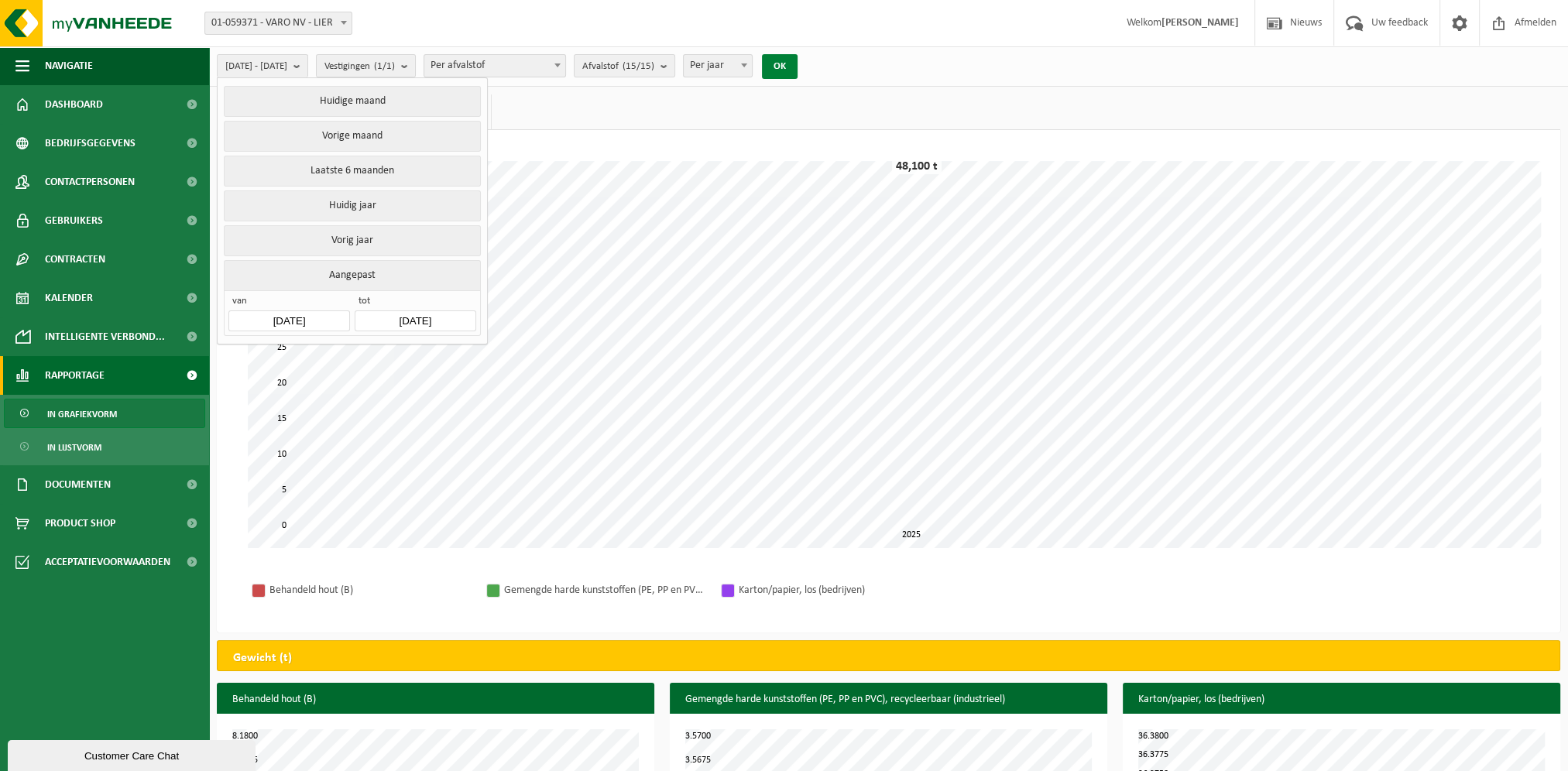
click at [798, 70] on button "OK" at bounding box center [780, 66] width 35 height 24
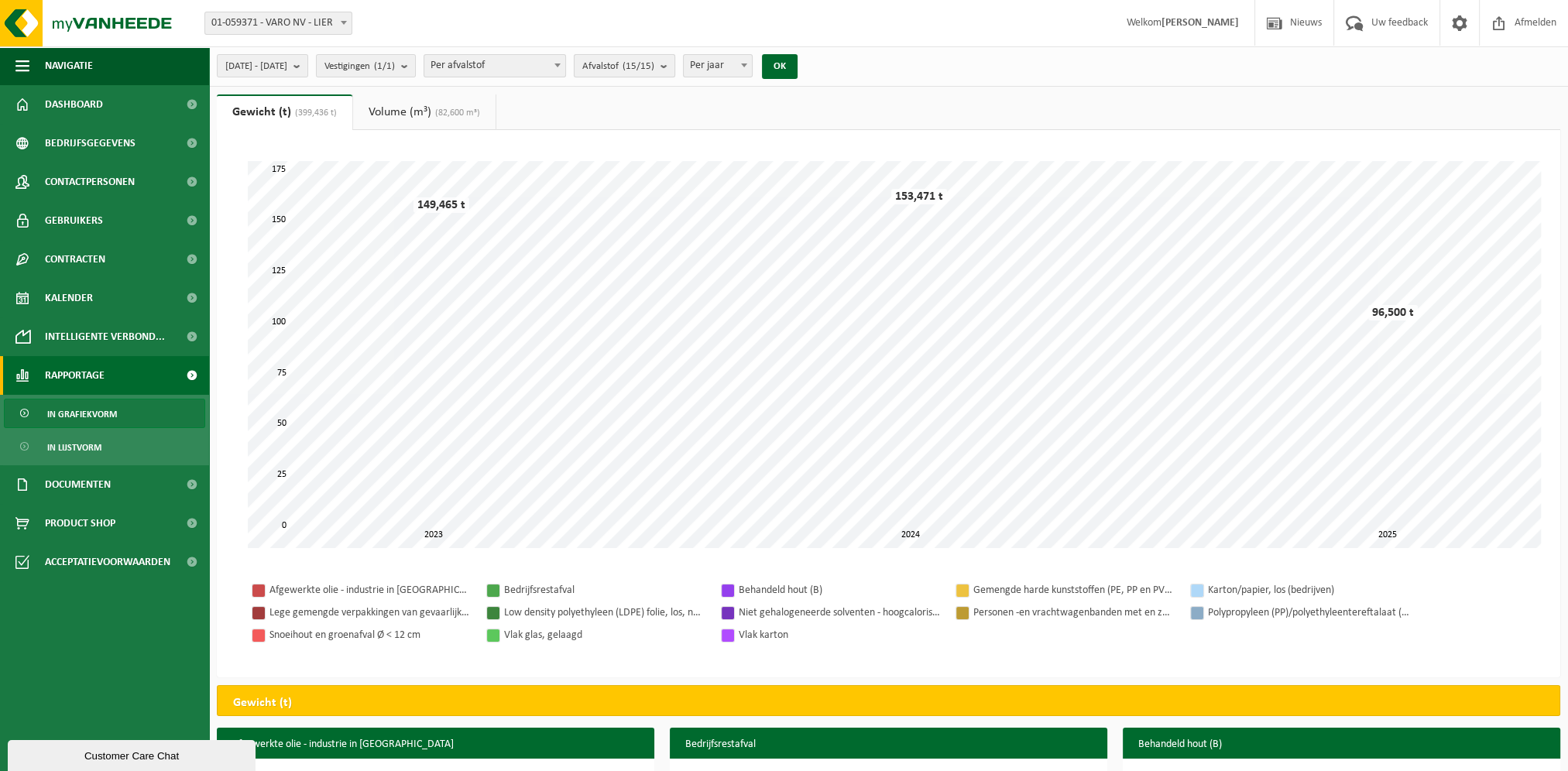
click at [675, 65] on button "Afvalstof (15/15)" at bounding box center [624, 65] width 101 height 23
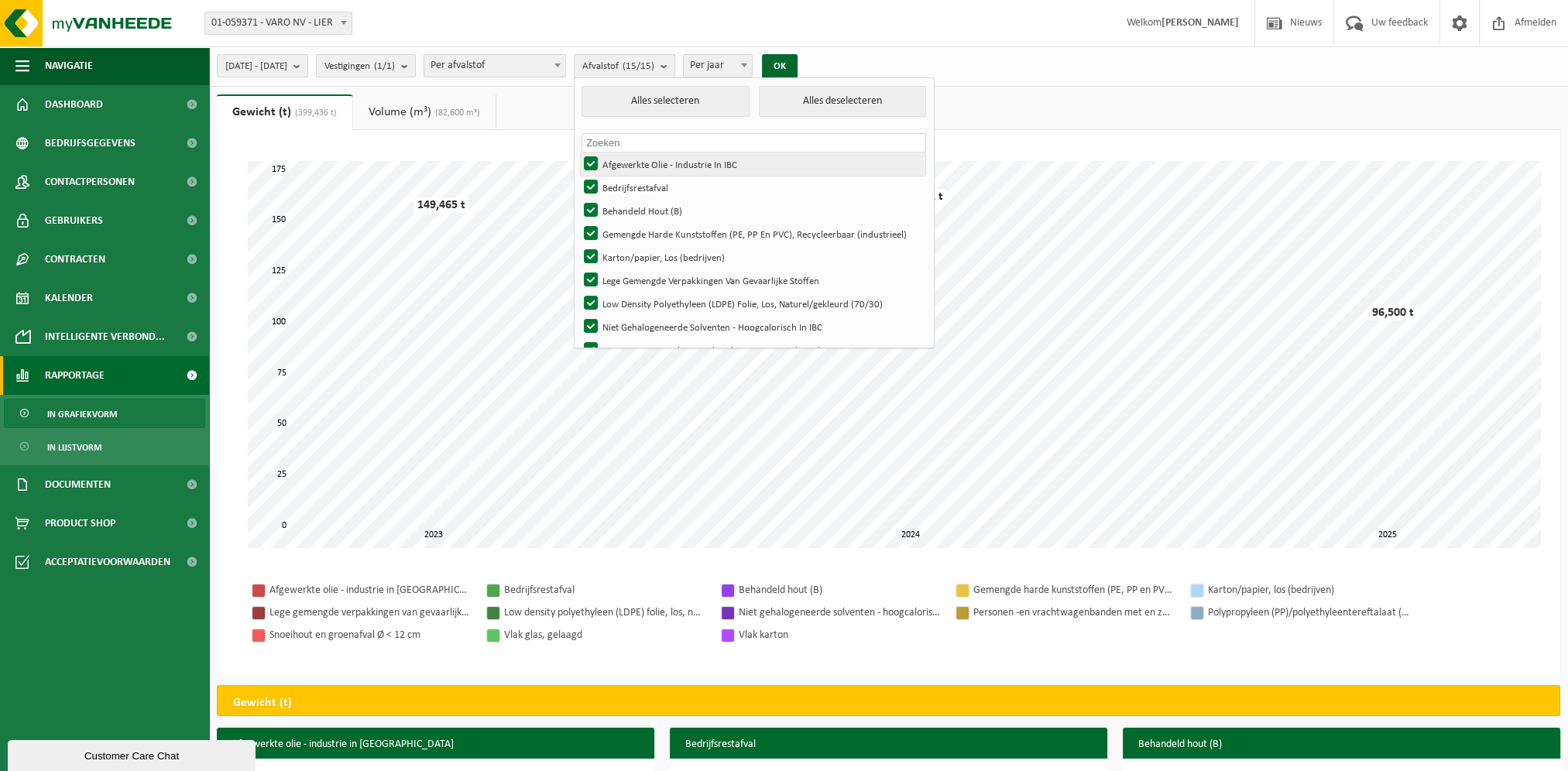
click at [629, 158] on label "Afgewerkte Olie - Industrie In IBC" at bounding box center [753, 164] width 345 height 23
click at [578, 153] on input "Afgewerkte Olie - Industrie In IBC" at bounding box center [578, 152] width 1 height 1
checkbox input "false"
click at [634, 281] on label "Lege Gemengde Verpakkingen Van Gevaarlijke Stoffen" at bounding box center [753, 280] width 345 height 23
click at [578, 269] on input "Lege Gemengde Verpakkingen Van Gevaarlijke Stoffen" at bounding box center [578, 268] width 1 height 1
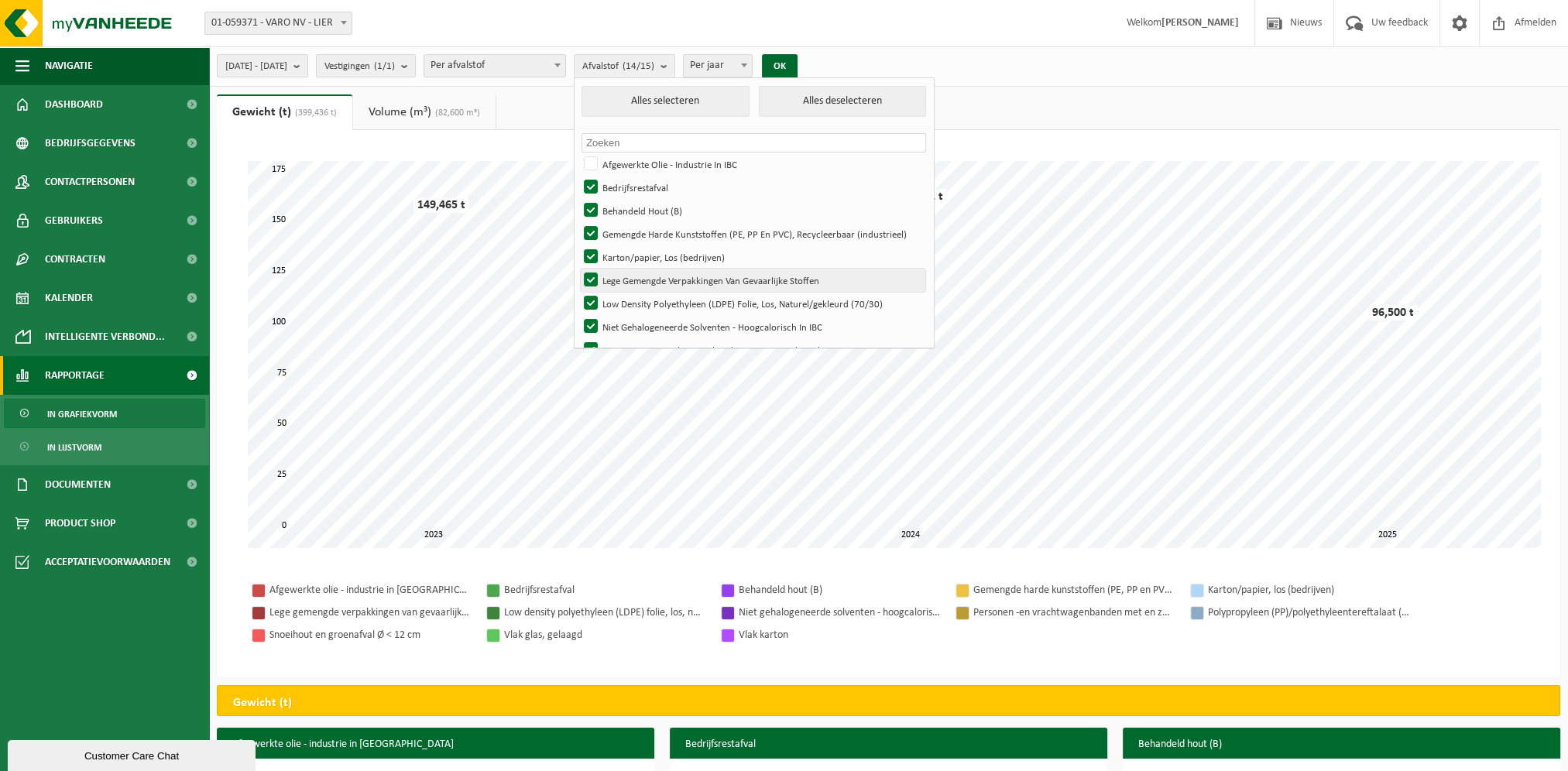
checkbox input "false"
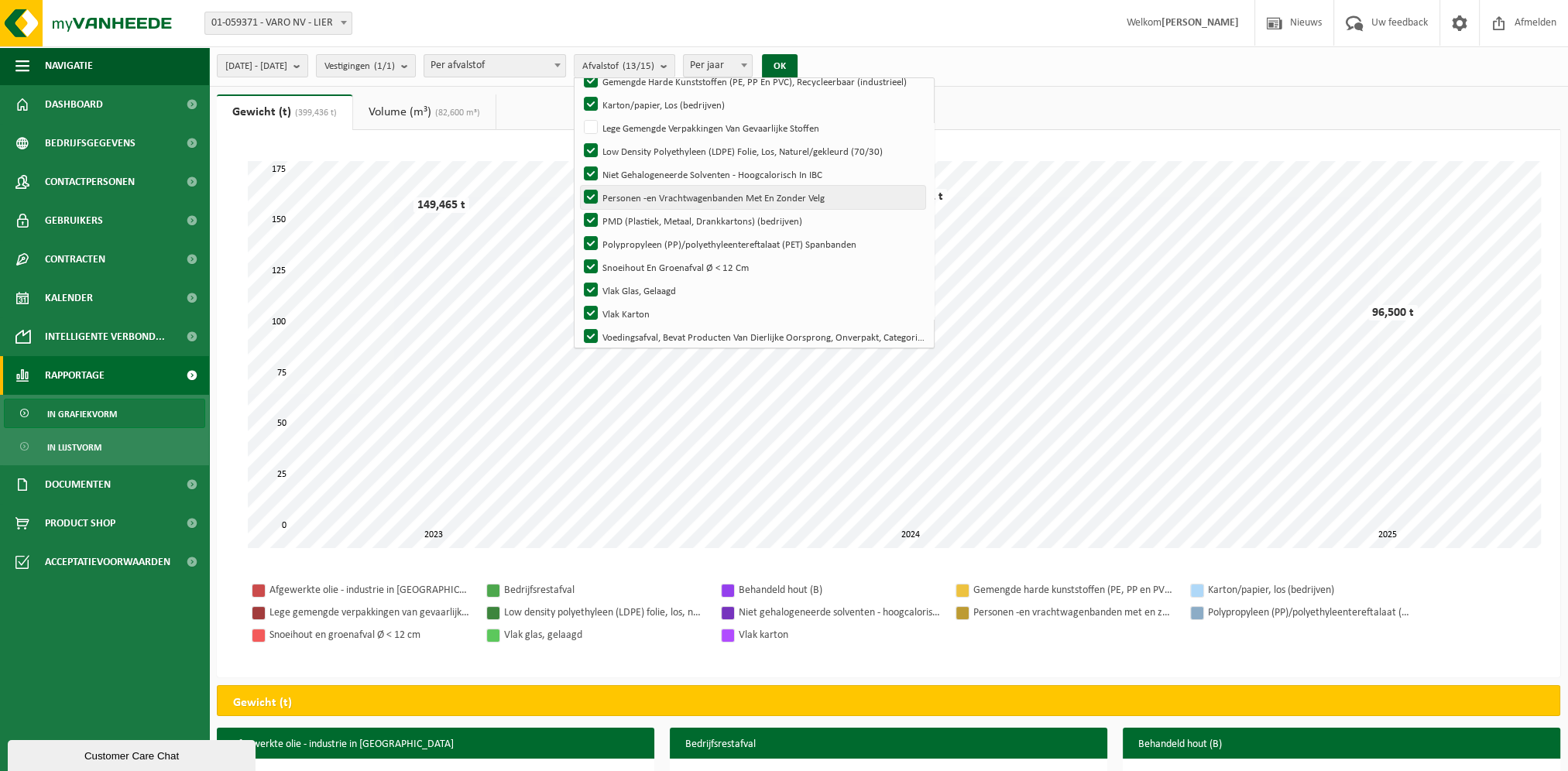
scroll to position [155, 0]
click at [636, 153] on label "Low Density Polyethyleen (LDPE) Folie, Los, Naturel/gekleurd (70/30)" at bounding box center [753, 148] width 345 height 23
click at [578, 137] on input "Low Density Polyethyleen (LDPE) Folie, Los, Naturel/gekleurd (70/30)" at bounding box center [578, 136] width 1 height 1
checkbox input "false"
click at [632, 166] on label "Niet Gehalogeneerde Solventen - Hoogcalorisch In IBC" at bounding box center [753, 171] width 345 height 23
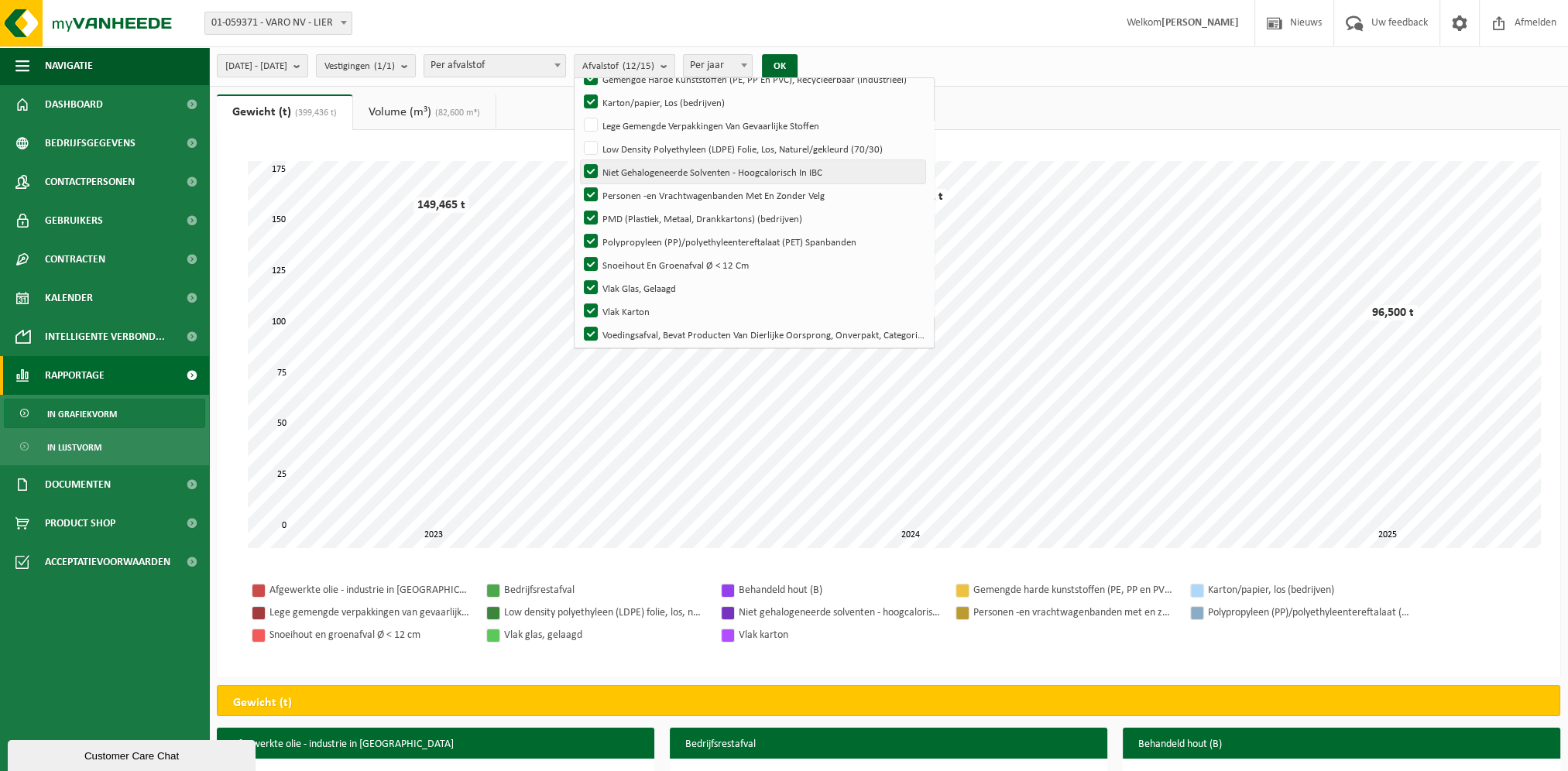
click at [578, 160] on input "Niet Gehalogeneerde Solventen - Hoogcalorisch In IBC" at bounding box center [578, 160] width 1 height 1
checkbox input "false"
click at [630, 187] on label "Personen -en Vrachtwagenbanden Met En Zonder Velg" at bounding box center [753, 194] width 345 height 23
click at [578, 183] on input "Personen -en Vrachtwagenbanden Met En Zonder Velg" at bounding box center [578, 182] width 1 height 1
checkbox input "false"
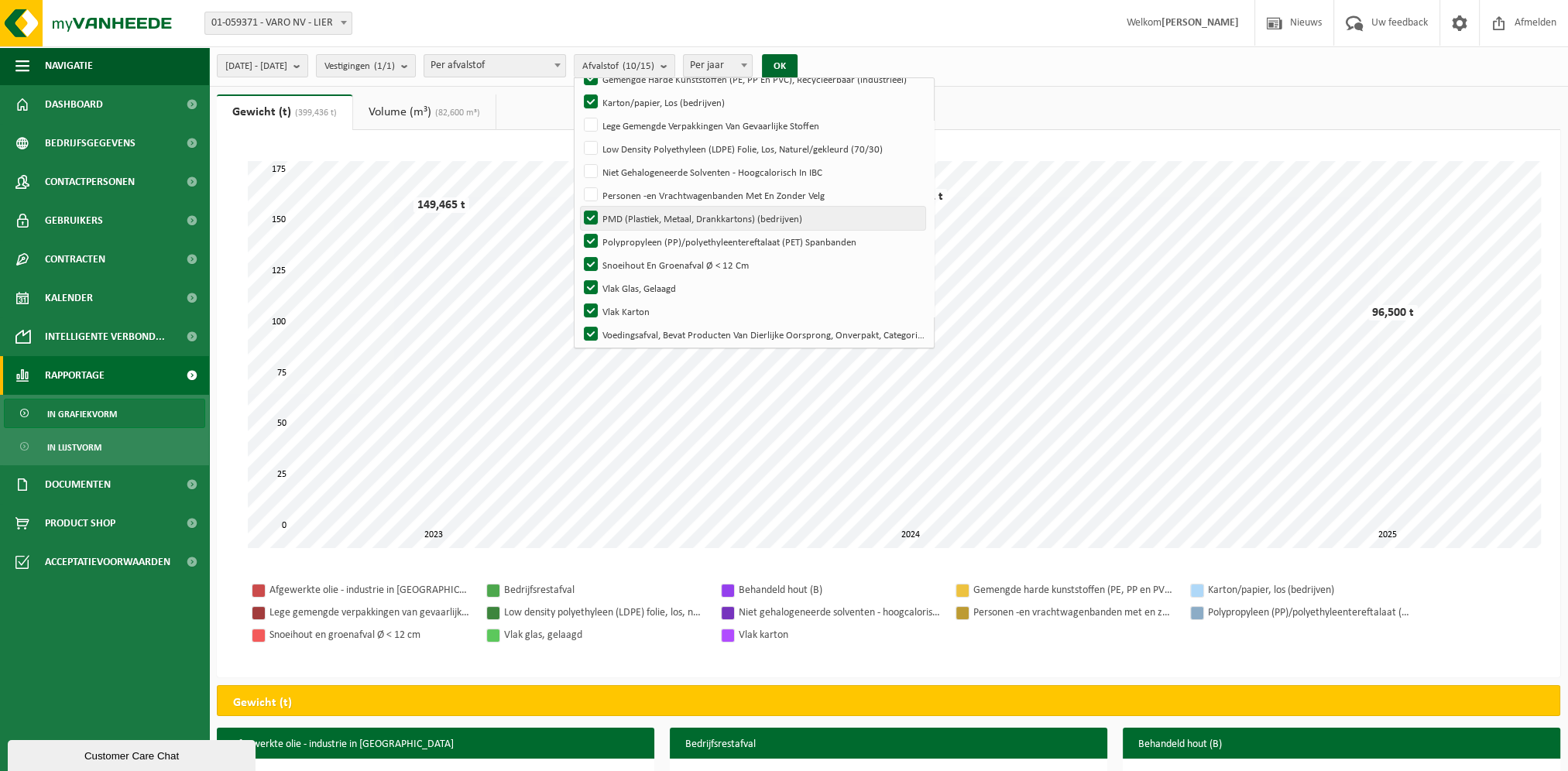
click at [634, 215] on label "PMD (Plastiek, Metaal, Drankkartons) (bedrijven)" at bounding box center [753, 218] width 345 height 23
click at [578, 207] on input "PMD (Plastiek, Metaal, Drankkartons) (bedrijven)" at bounding box center [578, 206] width 1 height 1
checkbox input "false"
click at [632, 236] on label "Polypropyleen (PP)/polyethyleentereftalaat (PET) Spanbanden" at bounding box center [753, 241] width 345 height 23
click at [578, 230] on input "Polypropyleen (PP)/polyethyleentereftalaat (PET) Spanbanden" at bounding box center [578, 229] width 1 height 1
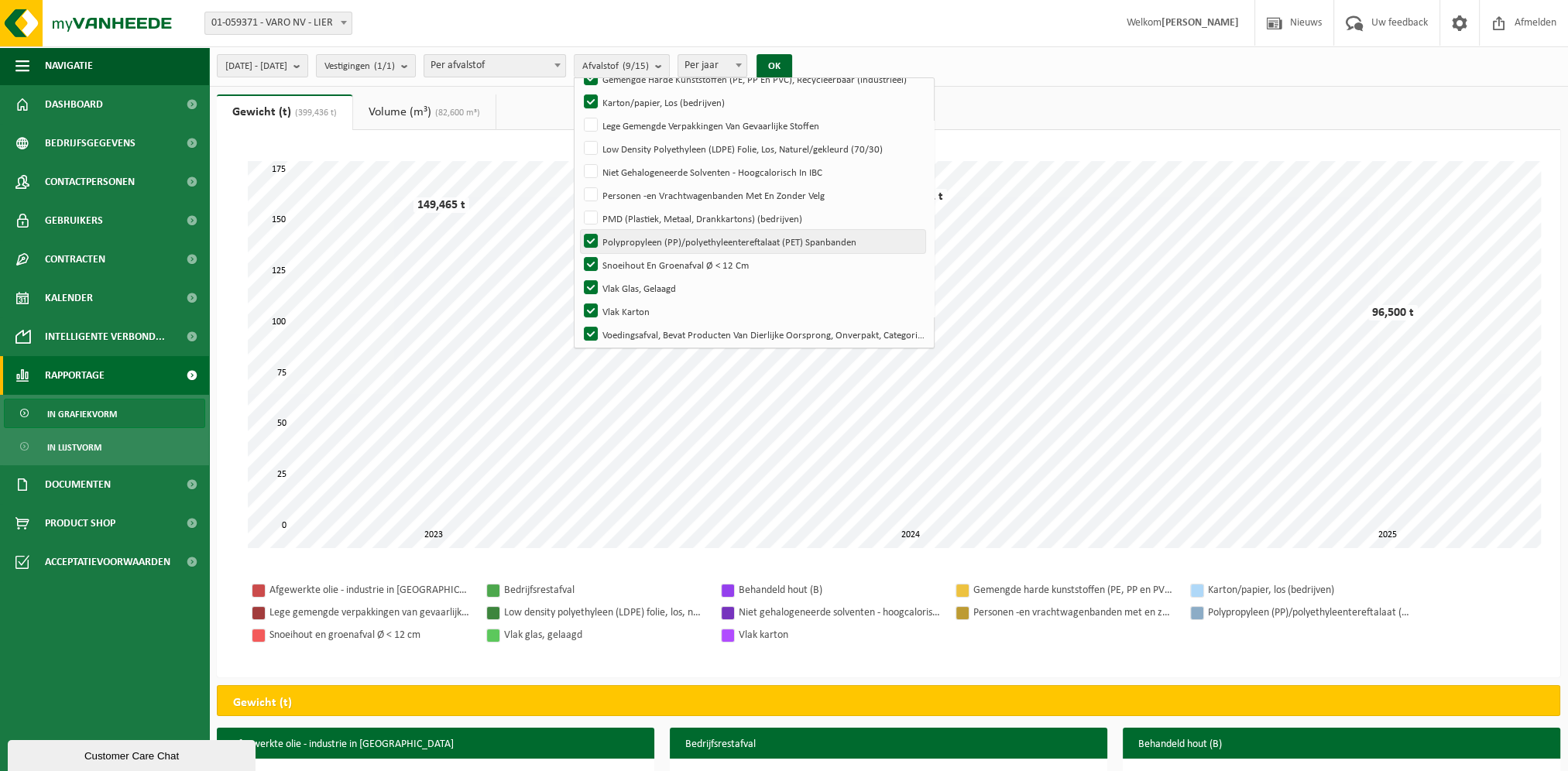
checkbox input "false"
click at [633, 262] on label "Snoeihout En Groenafval Ø < 12 Cm" at bounding box center [753, 264] width 345 height 23
click at [578, 253] on input "Snoeihout En Groenafval Ø < 12 Cm" at bounding box center [578, 252] width 1 height 1
checkbox input "false"
click at [631, 285] on label "Vlak Glas, Gelaagd" at bounding box center [753, 287] width 345 height 23
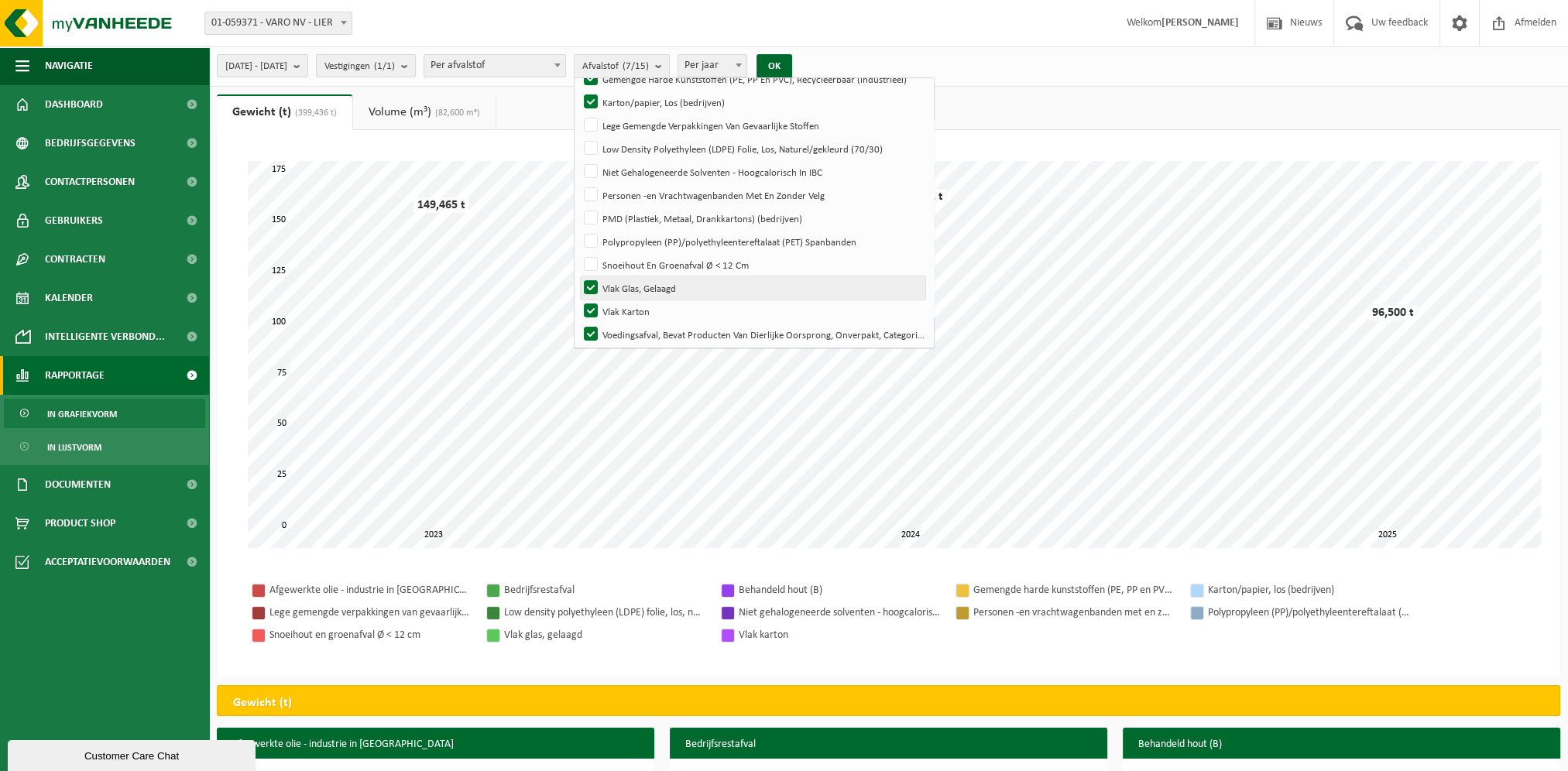
click at [578, 276] on input "Vlak Glas, Gelaagd" at bounding box center [578, 275] width 1 height 1
checkbox input "false"
click at [633, 328] on label "Voedingsafval, Bevat Producten Van Dierlijke Oorsprong, Onverpakt, Categorie 3" at bounding box center [753, 334] width 345 height 23
click at [578, 323] on input "Voedingsafval, Bevat Producten Van Dierlijke Oorsprong, Onverpakt, Categorie 3" at bounding box center [578, 322] width 1 height 1
checkbox input "false"
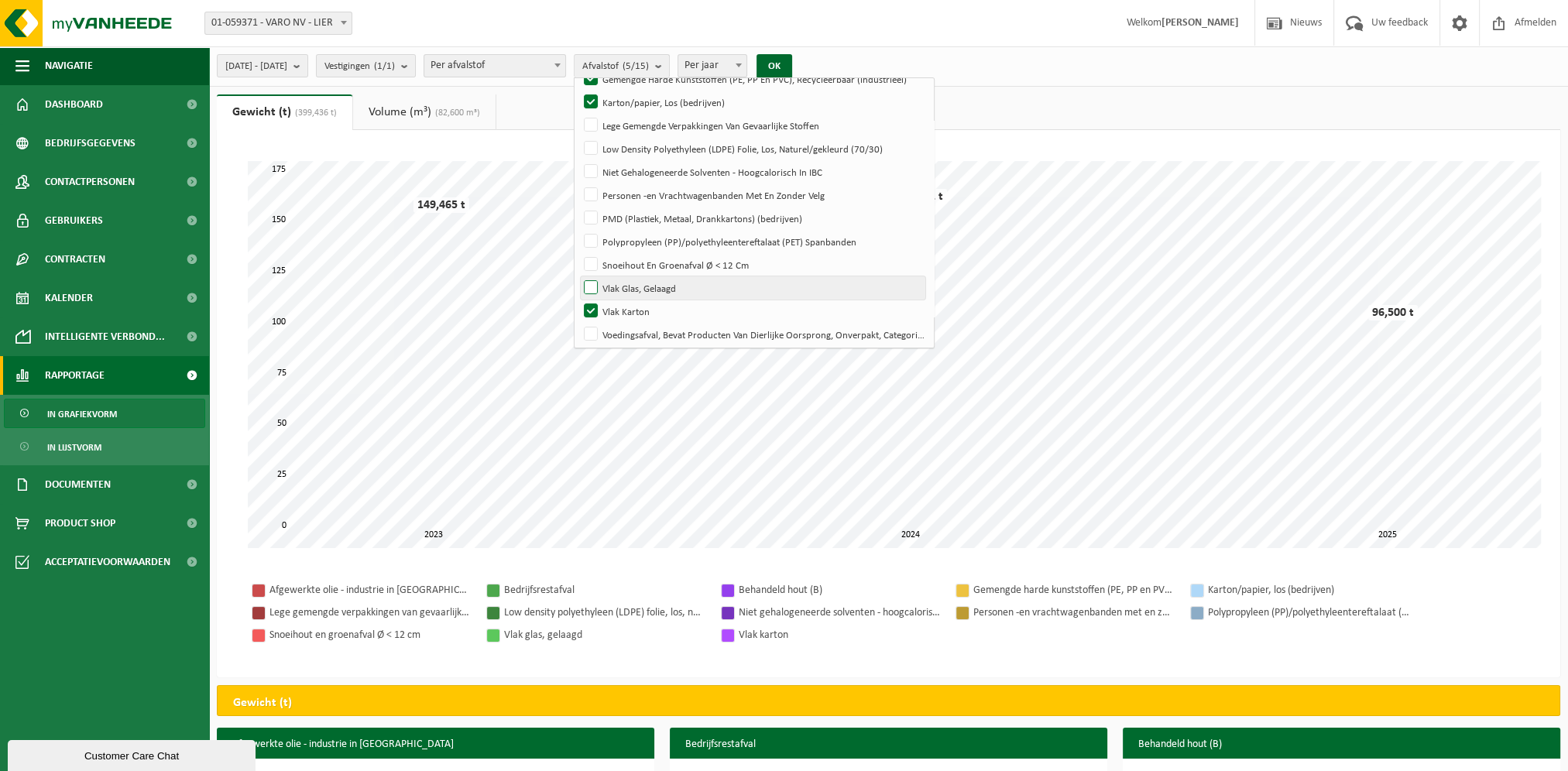
scroll to position [159, 0]
click at [792, 69] on button "OK" at bounding box center [774, 66] width 35 height 24
